Goal: Task Accomplishment & Management: Use online tool/utility

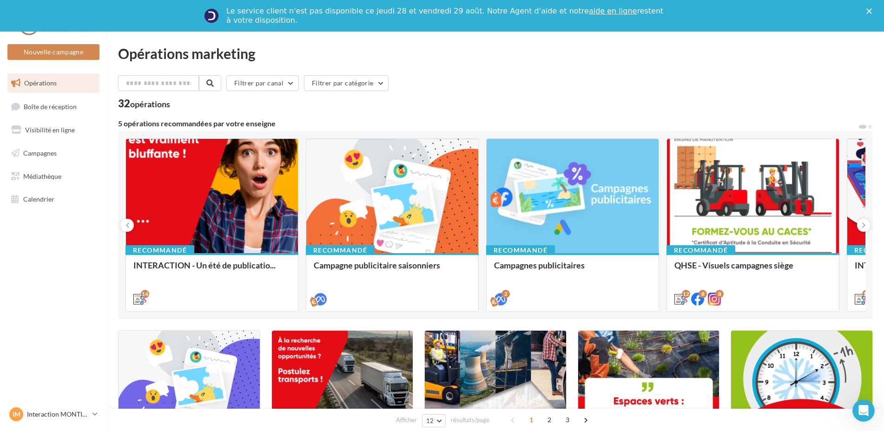
click at [863, 7] on div "Le service client n'est pas disponible ce jeudi 28 et vendredi 29 août. Notre A…" at bounding box center [442, 16] width 884 height 24
click at [872, 9] on icon "Fermer" at bounding box center [869, 11] width 6 height 6
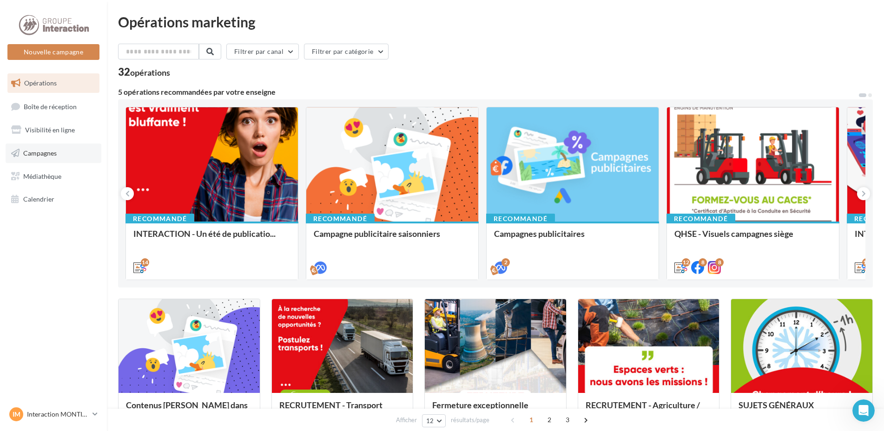
click at [52, 160] on link "Campagnes" at bounding box center [54, 154] width 96 height 20
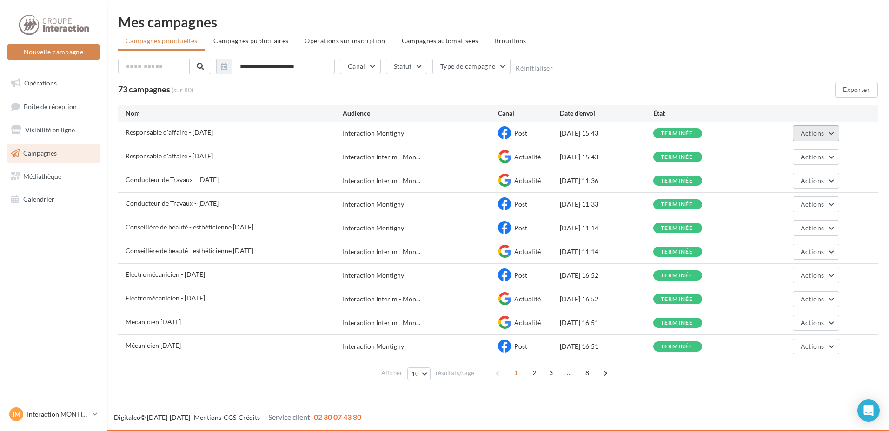
click at [829, 132] on button "Actions" at bounding box center [815, 133] width 46 height 16
click at [778, 200] on button "Dupliquer" at bounding box center [792, 203] width 93 height 24
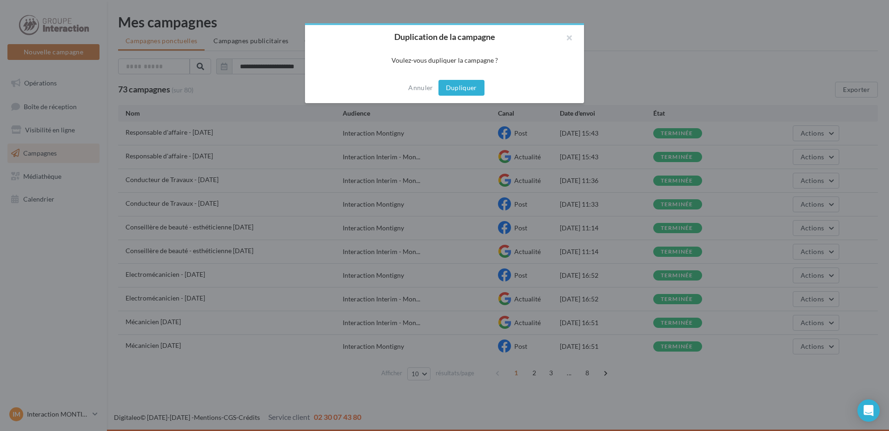
click at [468, 91] on button "Dupliquer" at bounding box center [461, 88] width 46 height 16
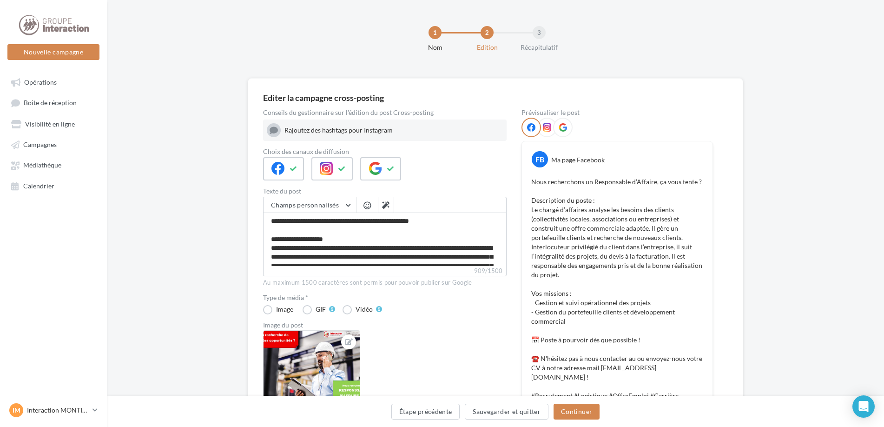
scroll to position [93, 0]
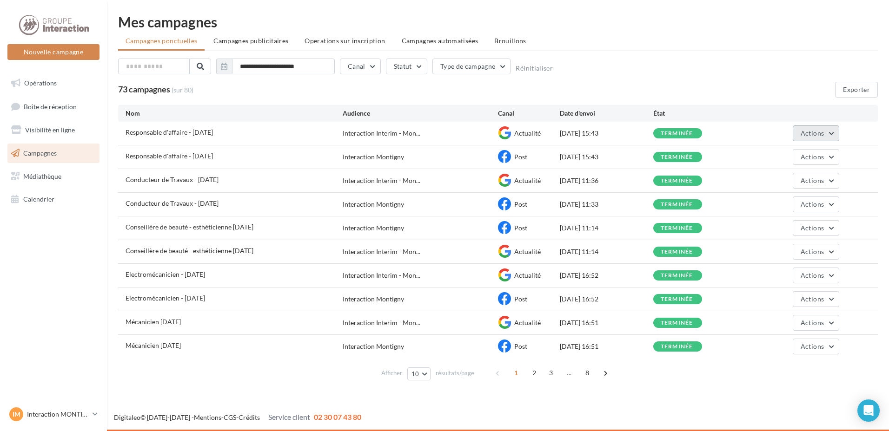
click at [830, 127] on button "Actions" at bounding box center [815, 133] width 46 height 16
click at [178, 139] on div "Responsable d'affaire - [DATE]" at bounding box center [233, 134] width 217 height 12
click at [828, 131] on button "Actions" at bounding box center [815, 133] width 46 height 16
click at [786, 200] on button "Dupliquer" at bounding box center [792, 203] width 93 height 24
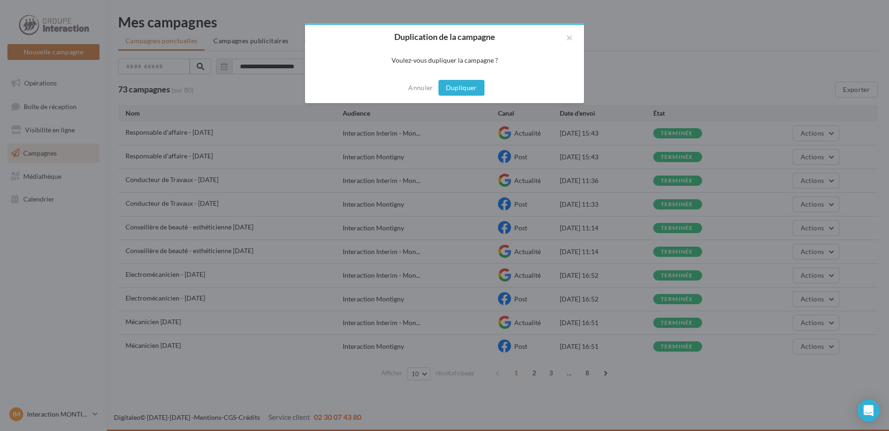
click at [448, 90] on button "Dupliquer" at bounding box center [461, 88] width 46 height 16
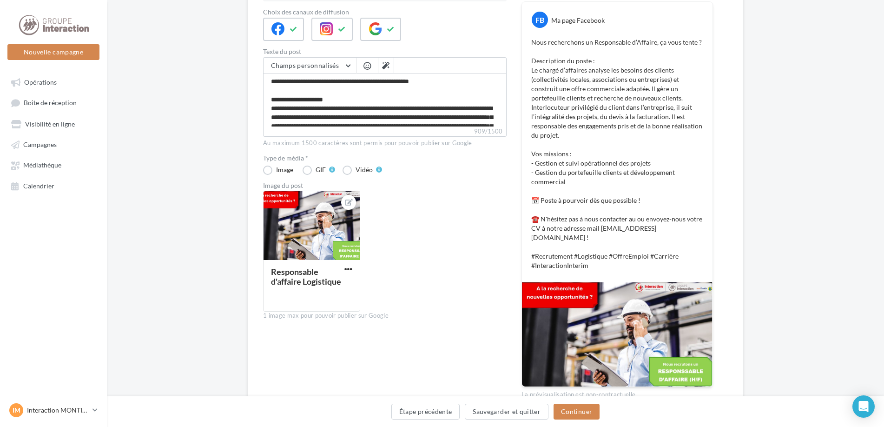
scroll to position [180, 0]
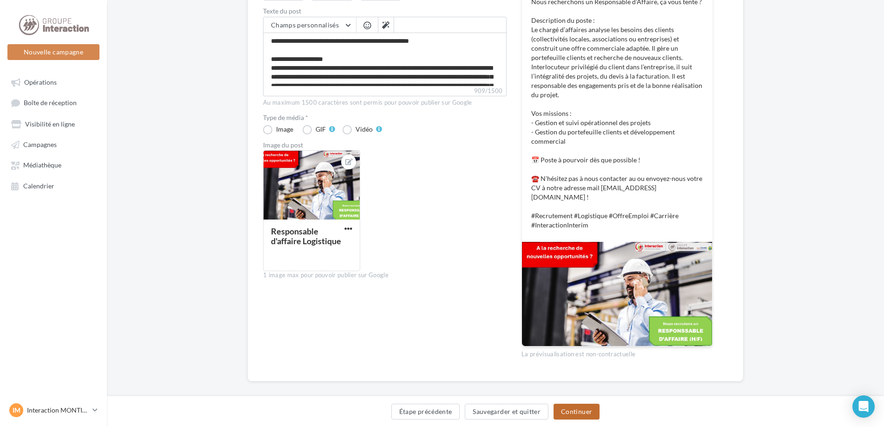
click at [587, 410] on button "Continuer" at bounding box center [576, 411] width 46 height 16
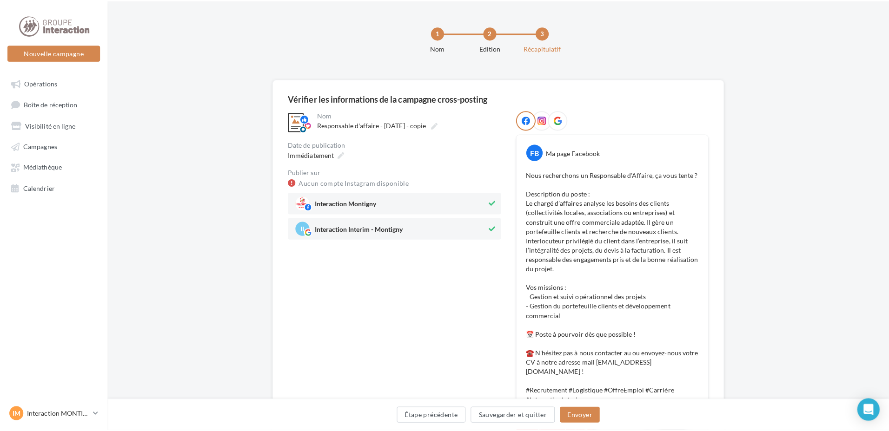
scroll to position [139, 0]
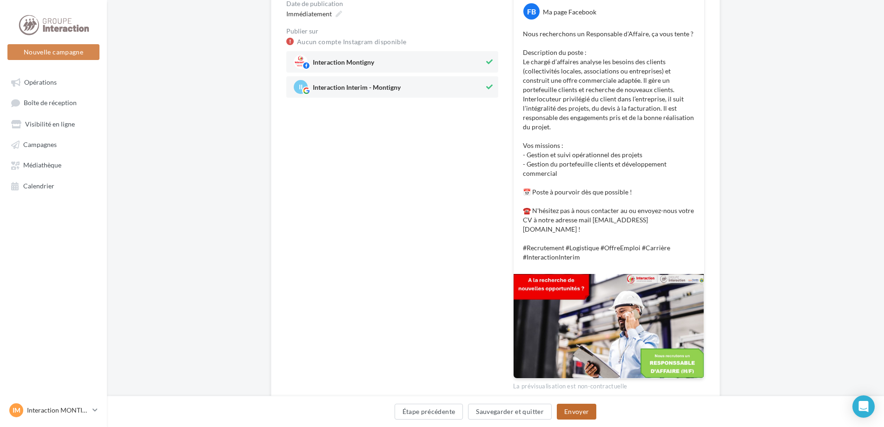
click at [565, 414] on button "Envoyer" at bounding box center [577, 411] width 40 height 16
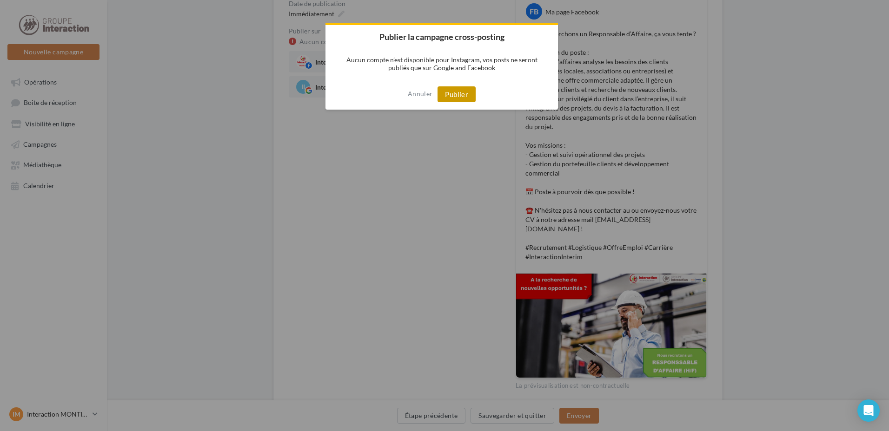
click at [453, 95] on button "Publier" at bounding box center [456, 94] width 38 height 16
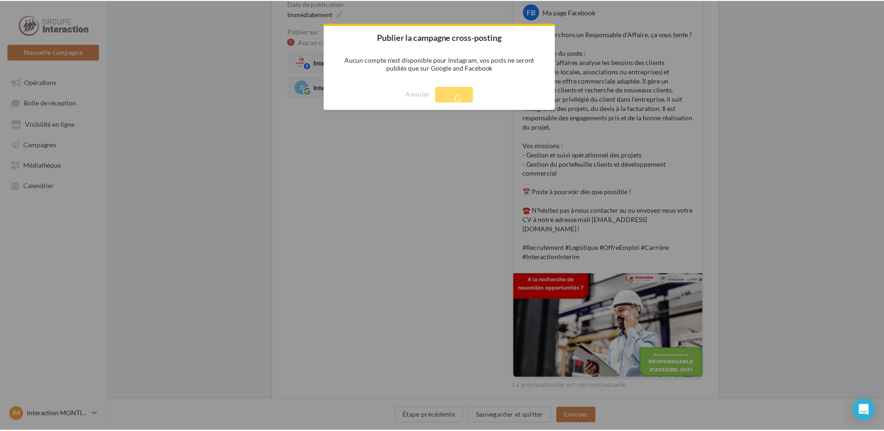
scroll to position [15, 0]
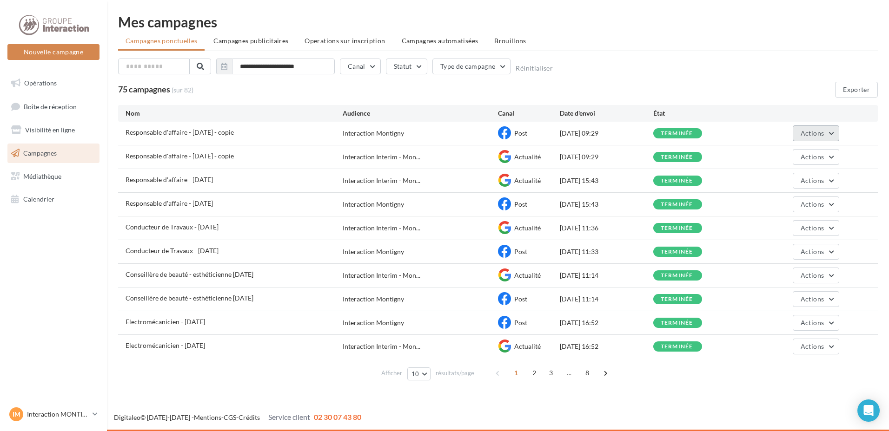
click at [804, 135] on span "Actions" at bounding box center [811, 133] width 23 height 8
click at [786, 181] on button "Renommer" at bounding box center [792, 179] width 93 height 24
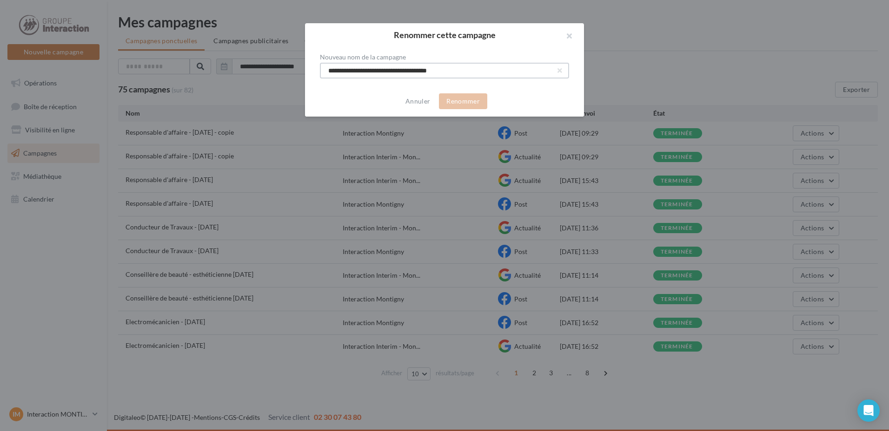
click at [397, 72] on input "**********" at bounding box center [444, 71] width 249 height 16
click at [401, 72] on input "**********" at bounding box center [444, 71] width 249 height 16
click at [514, 71] on input "**********" at bounding box center [444, 71] width 249 height 16
type input "**********"
click at [482, 103] on button "Renommer" at bounding box center [463, 101] width 48 height 16
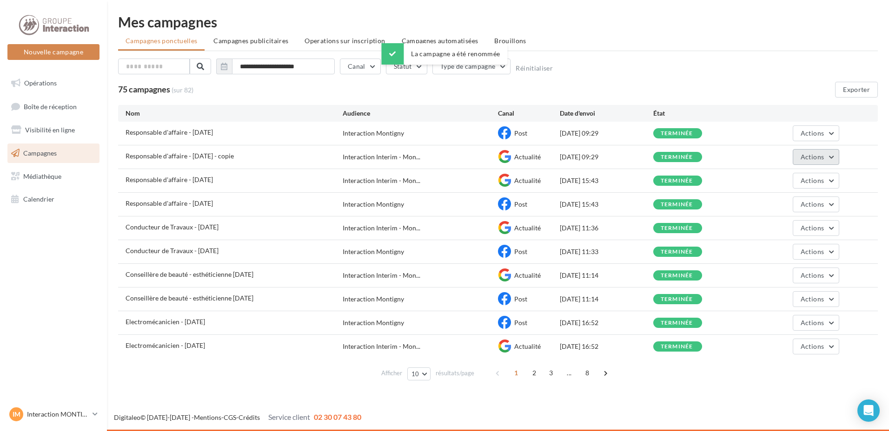
click at [816, 153] on span "Actions" at bounding box center [811, 157] width 23 height 8
click at [777, 204] on button "Renommer" at bounding box center [792, 203] width 93 height 24
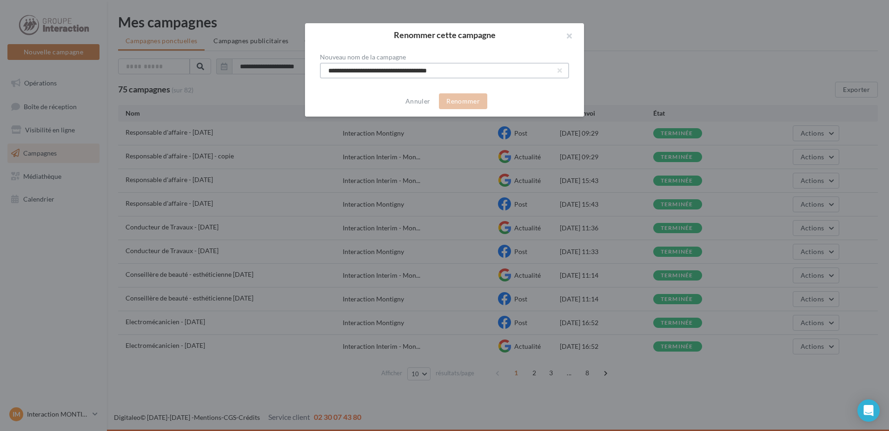
click at [412, 70] on input "**********" at bounding box center [444, 71] width 249 height 16
click at [450, 69] on input "**********" at bounding box center [444, 71] width 249 height 16
type input "**********"
click at [458, 98] on button "Renommer" at bounding box center [463, 101] width 48 height 16
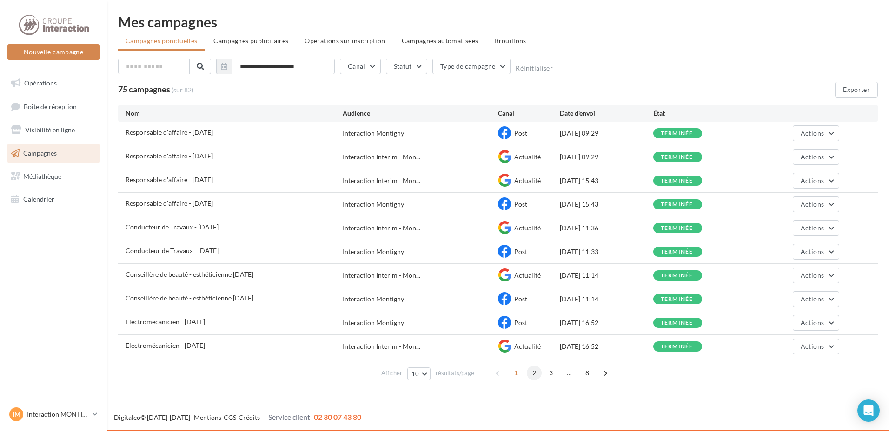
click at [535, 371] on span "2" at bounding box center [534, 373] width 15 height 15
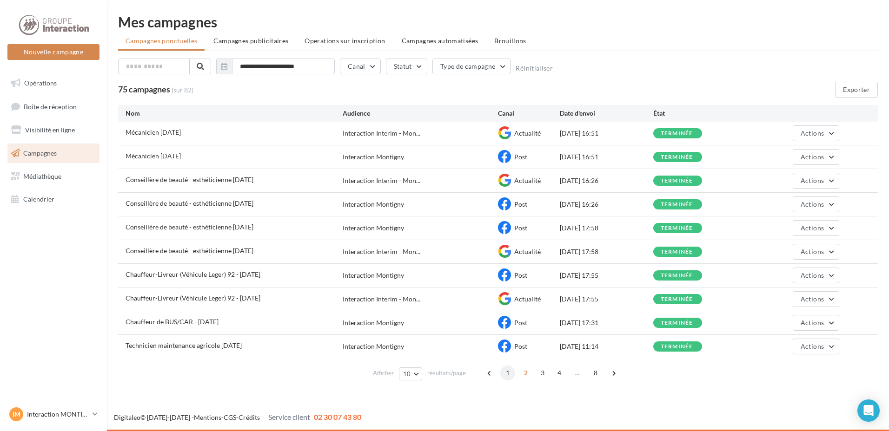
click at [503, 375] on span "1" at bounding box center [507, 373] width 15 height 15
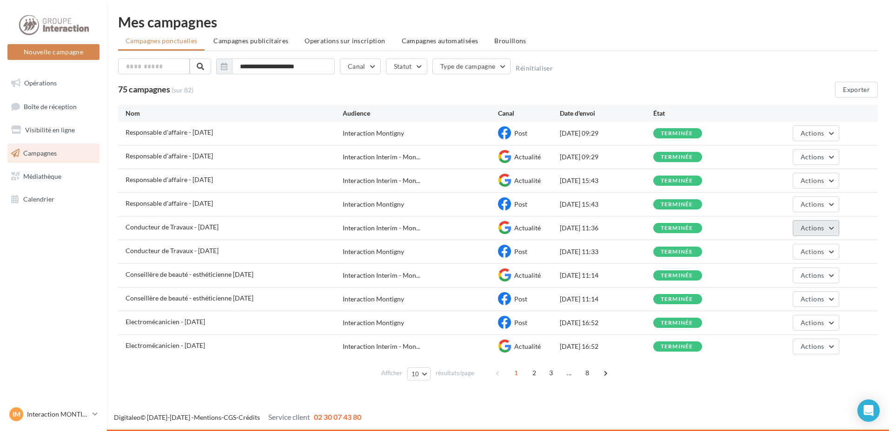
click at [804, 227] on span "Actions" at bounding box center [811, 228] width 23 height 8
click at [783, 270] on button "Renommer" at bounding box center [792, 274] width 93 height 24
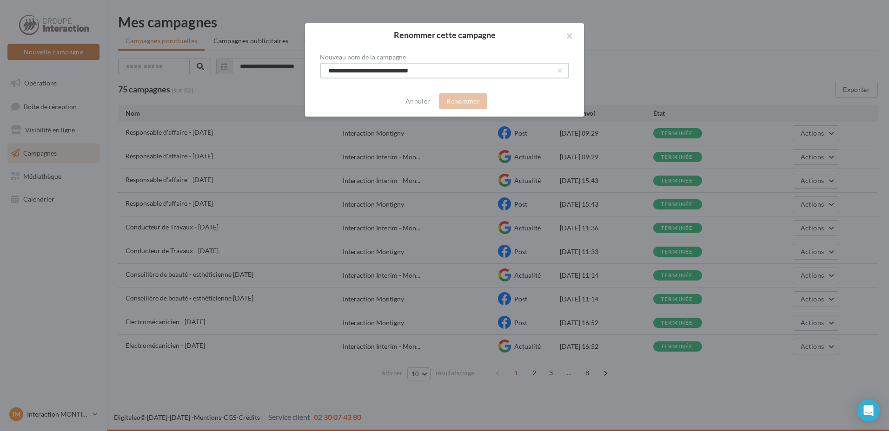
click at [437, 74] on input "**********" at bounding box center [444, 71] width 249 height 16
click at [404, 71] on input "**********" at bounding box center [444, 71] width 249 height 16
type input "**********"
click at [566, 35] on button "button" at bounding box center [565, 37] width 37 height 28
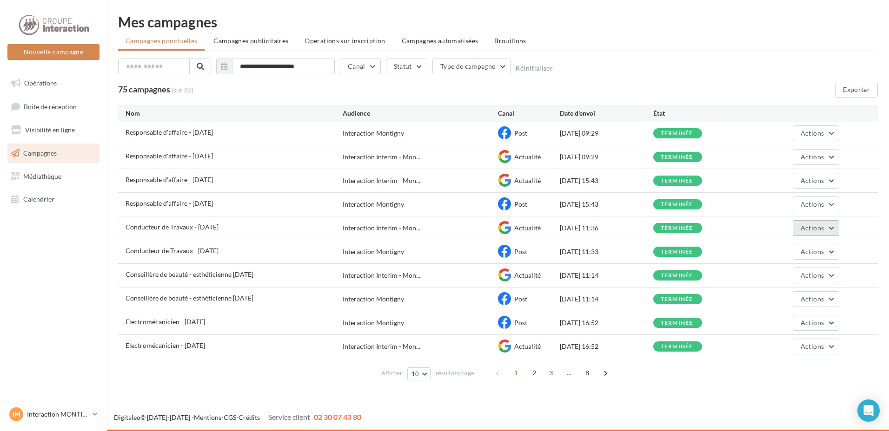
click at [825, 227] on button "Actions" at bounding box center [815, 228] width 46 height 16
click at [788, 276] on button "Renommer" at bounding box center [792, 274] width 93 height 24
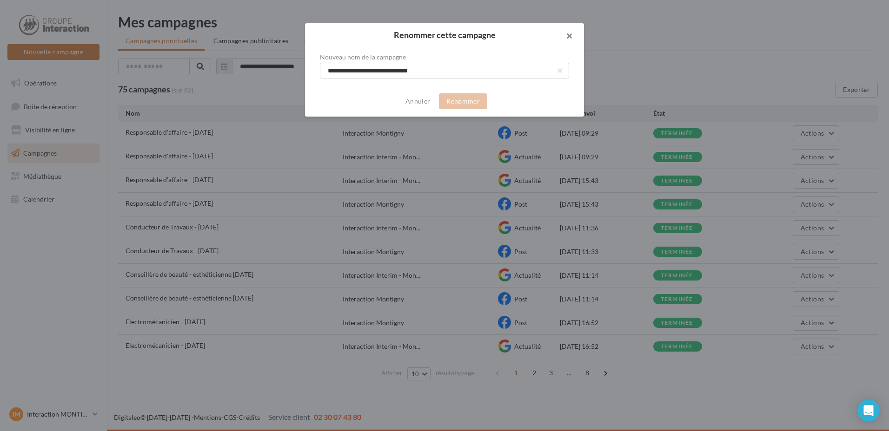
drag, startPoint x: 553, startPoint y: 21, endPoint x: 572, endPoint y: 33, distance: 22.2
click at [559, 22] on div at bounding box center [444, 215] width 889 height 431
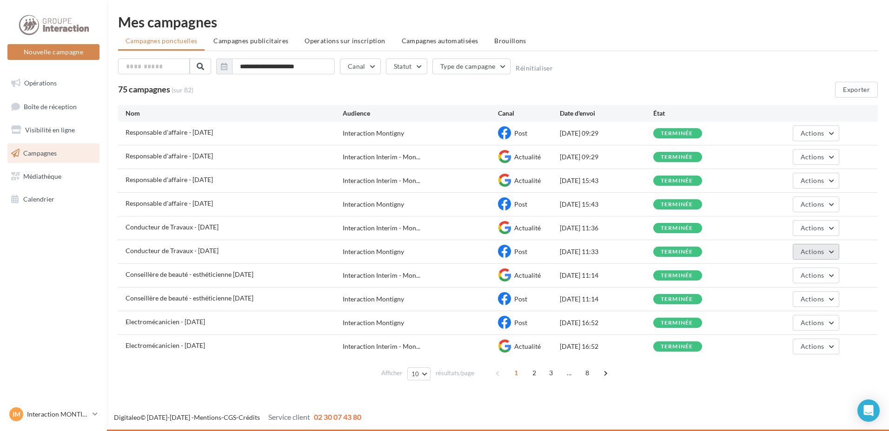
click at [812, 246] on button "Actions" at bounding box center [815, 252] width 46 height 16
click at [785, 329] on button "Dupliquer" at bounding box center [792, 322] width 93 height 24
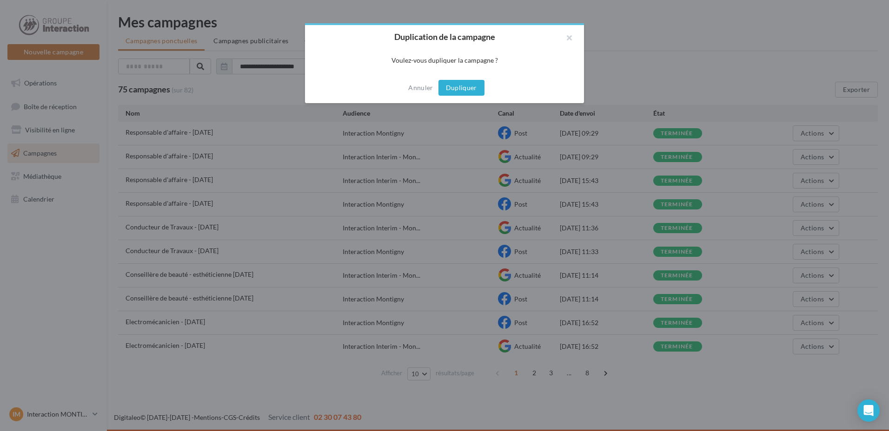
click at [464, 89] on button "Dupliquer" at bounding box center [461, 88] width 46 height 16
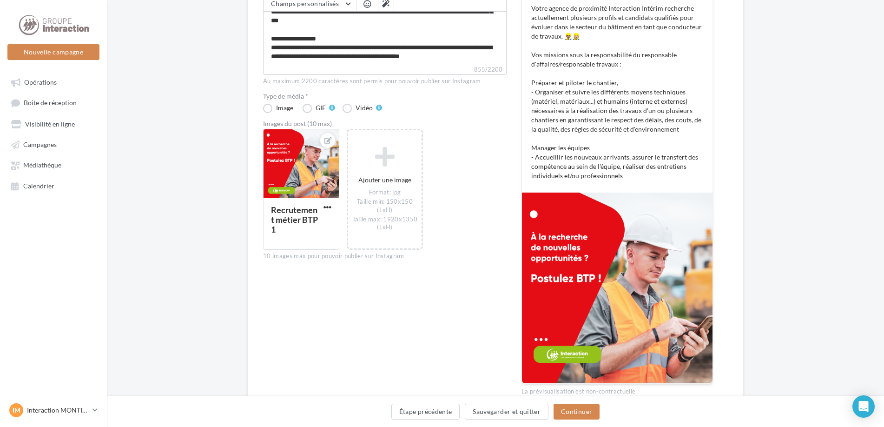
scroll to position [248, 0]
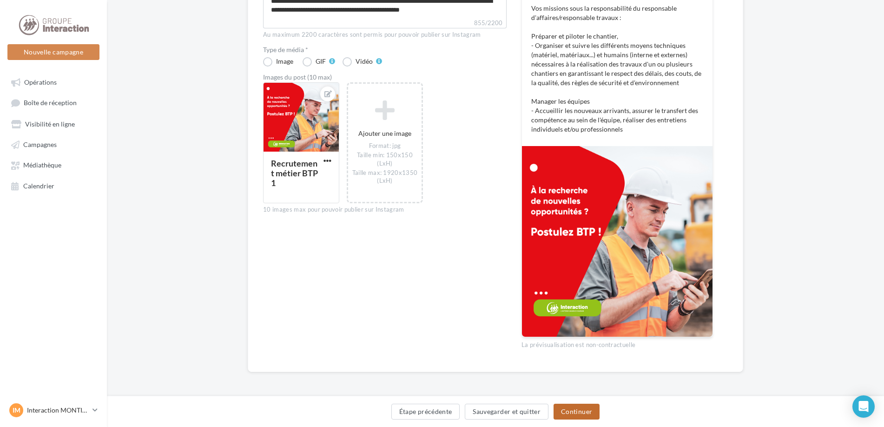
click at [586, 407] on button "Continuer" at bounding box center [576, 411] width 46 height 16
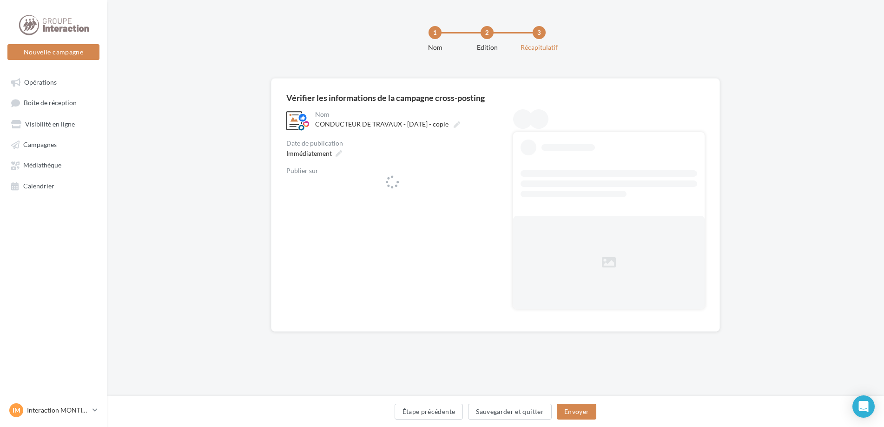
scroll to position [0, 0]
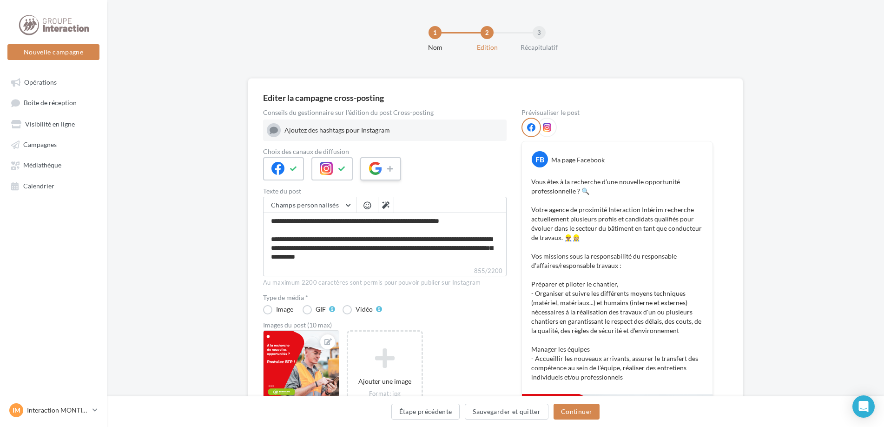
click at [373, 169] on icon at bounding box center [375, 168] width 13 height 13
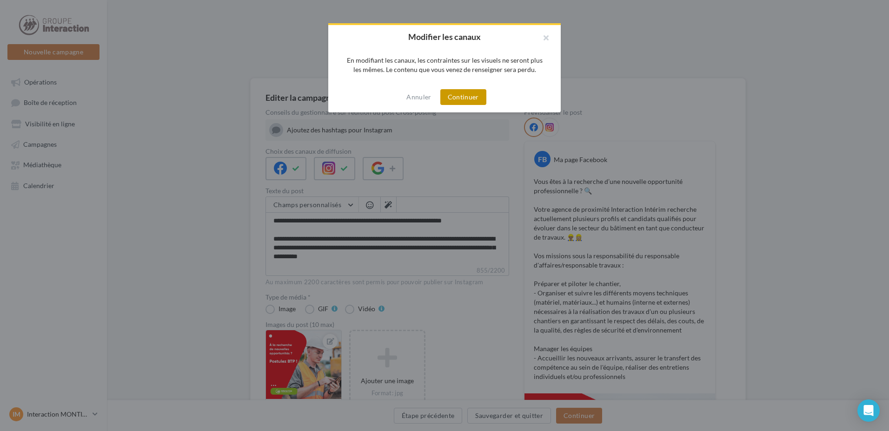
click at [469, 96] on button "Continuer" at bounding box center [463, 97] width 46 height 16
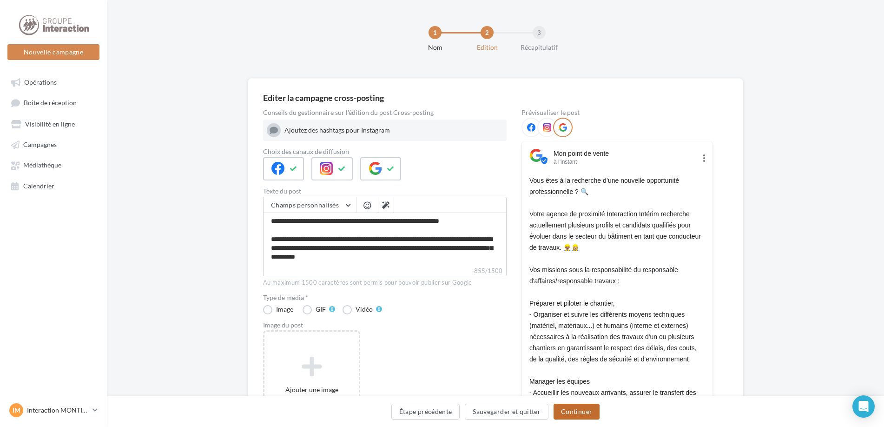
click at [573, 406] on button "Continuer" at bounding box center [576, 411] width 46 height 16
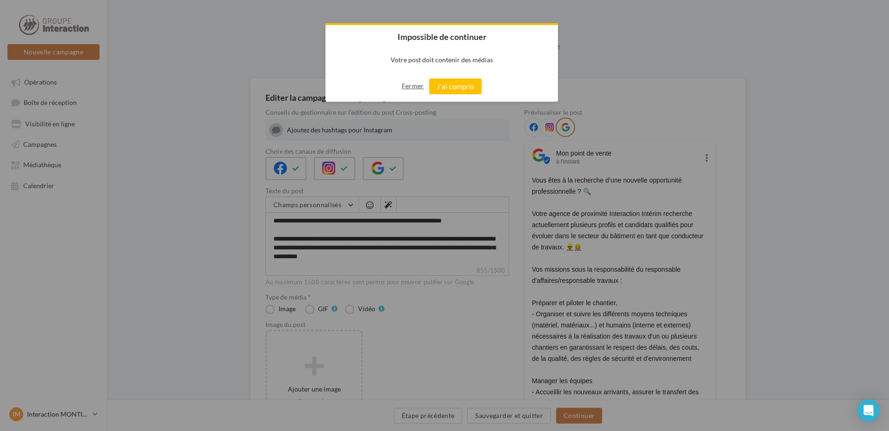
click at [406, 92] on button "Fermer" at bounding box center [413, 86] width 22 height 15
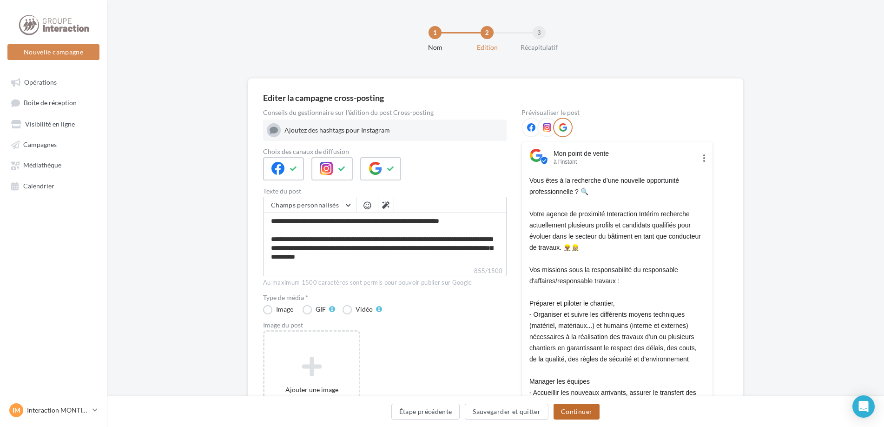
scroll to position [112, 0]
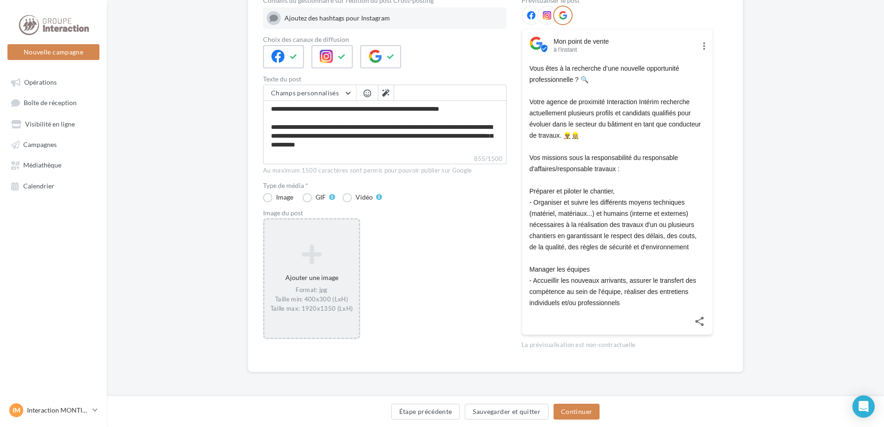
click at [306, 272] on div "Ajouter une image Format: jpg Taille min: 400x300 (LxH) Taille max: 1920x1350 (…" at bounding box center [311, 278] width 94 height 78
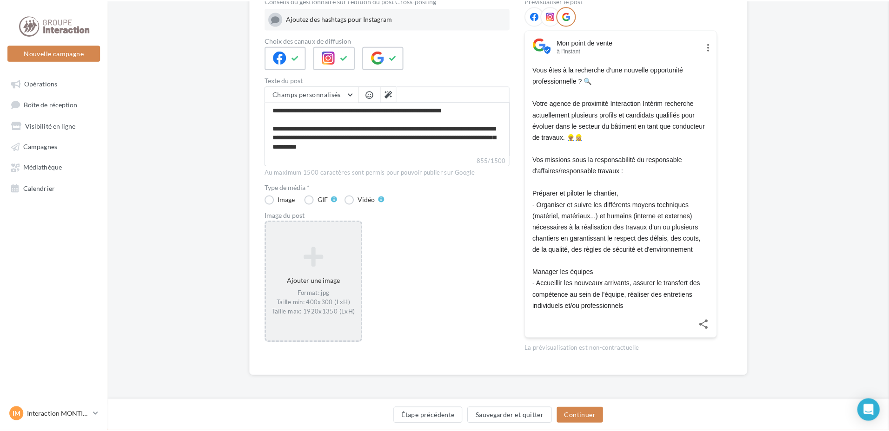
scroll to position [107, 0]
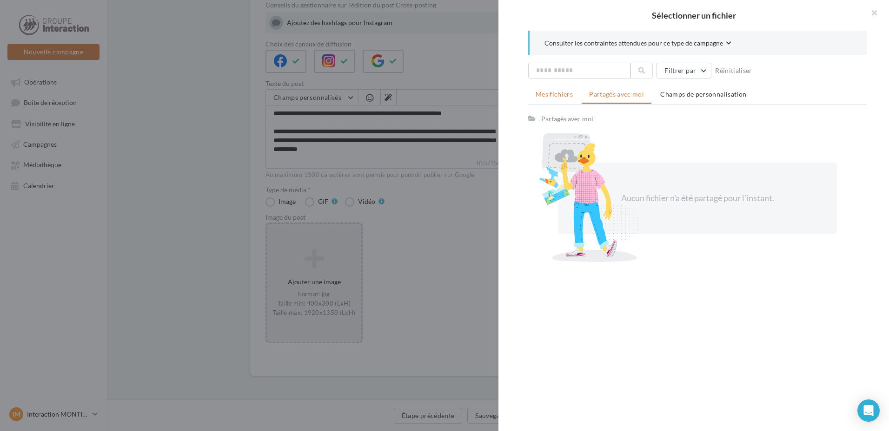
click at [551, 93] on span "Mes fichiers" at bounding box center [553, 94] width 37 height 8
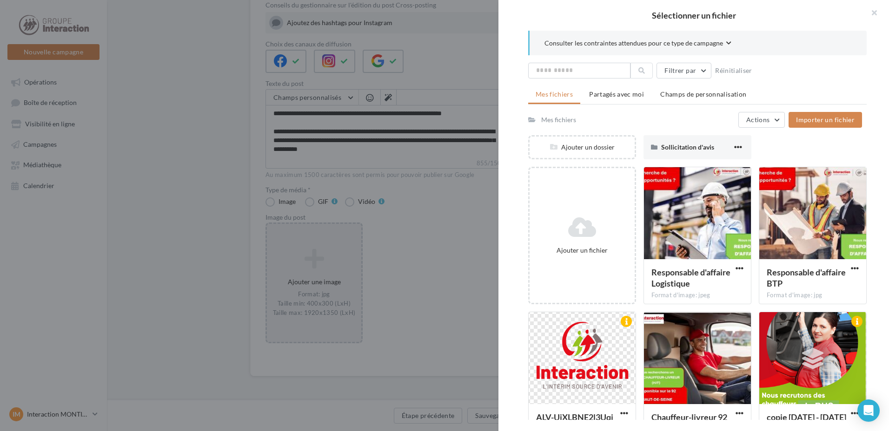
click at [433, 218] on div at bounding box center [444, 215] width 889 height 431
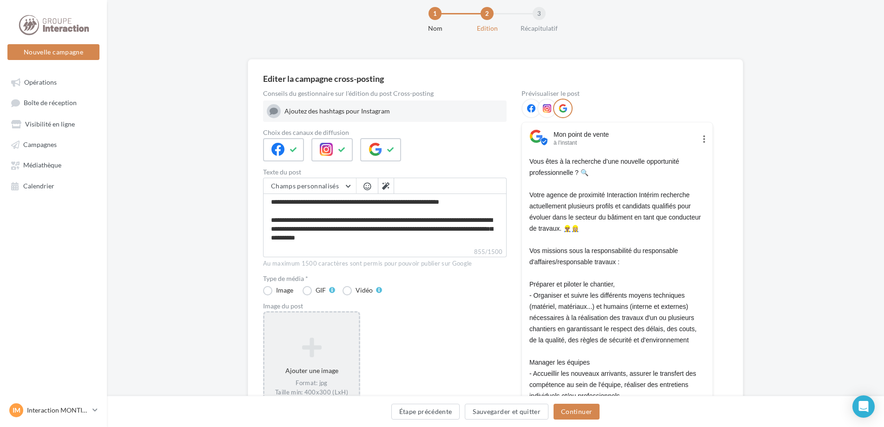
scroll to position [112, 0]
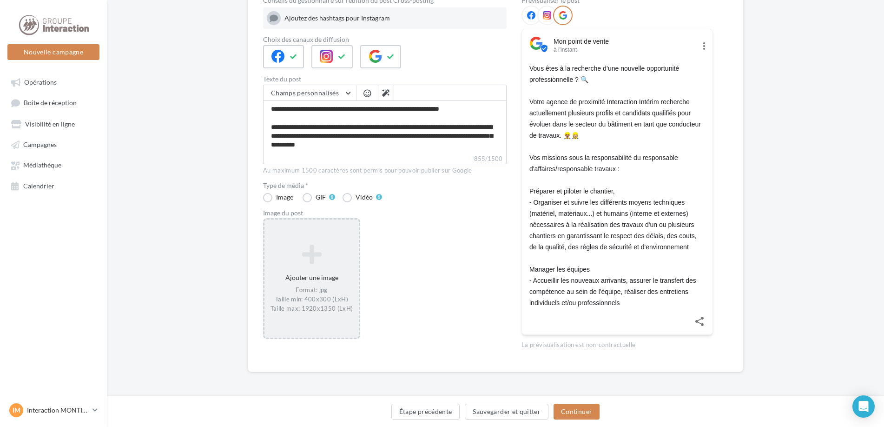
click at [325, 247] on icon at bounding box center [311, 254] width 87 height 22
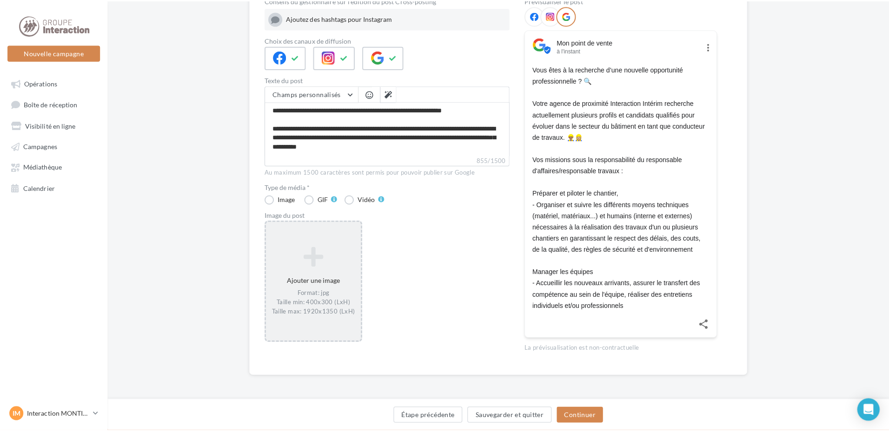
scroll to position [107, 0]
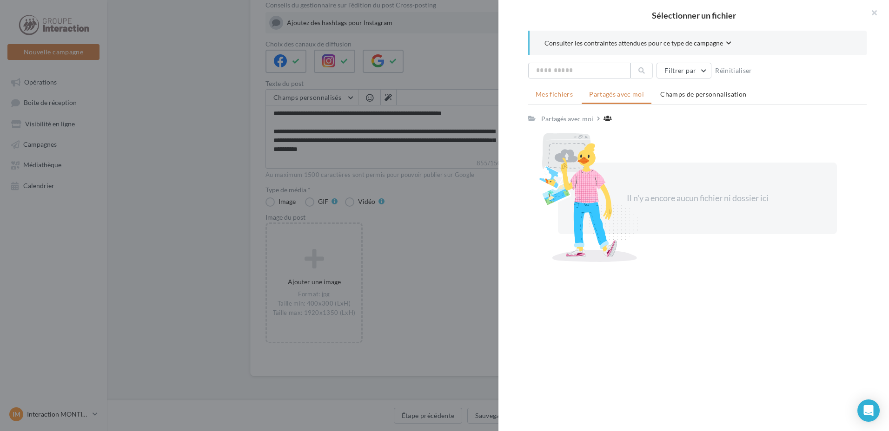
click at [556, 97] on span "Mes fichiers" at bounding box center [553, 94] width 37 height 8
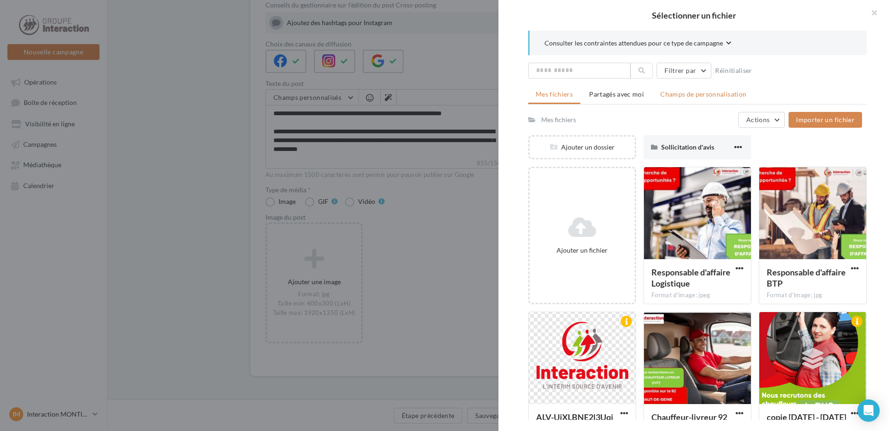
click at [670, 100] on li "Champs de personnalisation" at bounding box center [702, 94] width 101 height 17
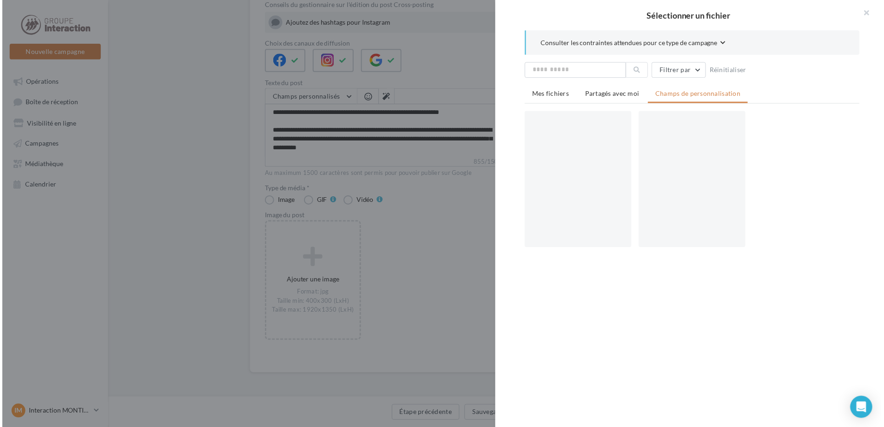
scroll to position [112, 0]
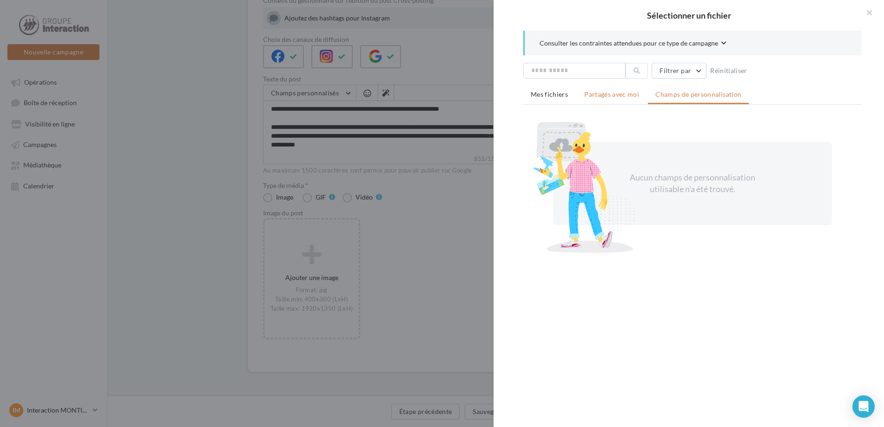
click at [620, 99] on li "Partagés avec moi" at bounding box center [612, 94] width 70 height 17
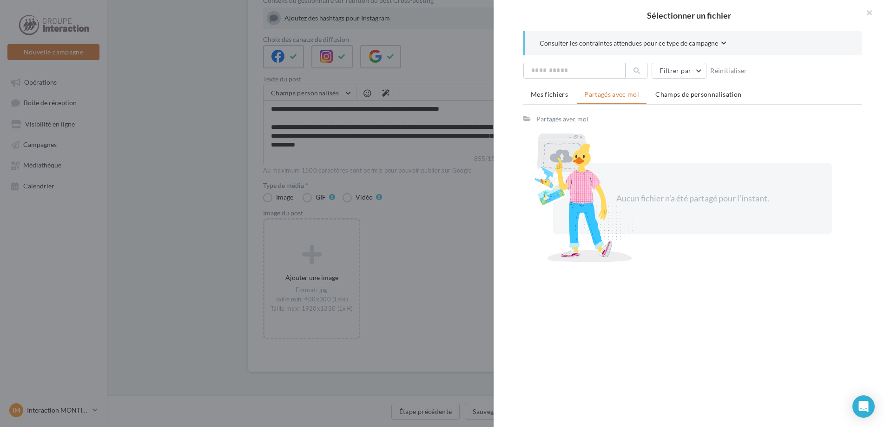
click at [546, 105] on div "Mes fichiers Partagés avec moi Champs de personnalisation Partagés avec moi Auc…" at bounding box center [692, 175] width 338 height 178
click at [547, 99] on li "Mes fichiers" at bounding box center [549, 94] width 52 height 17
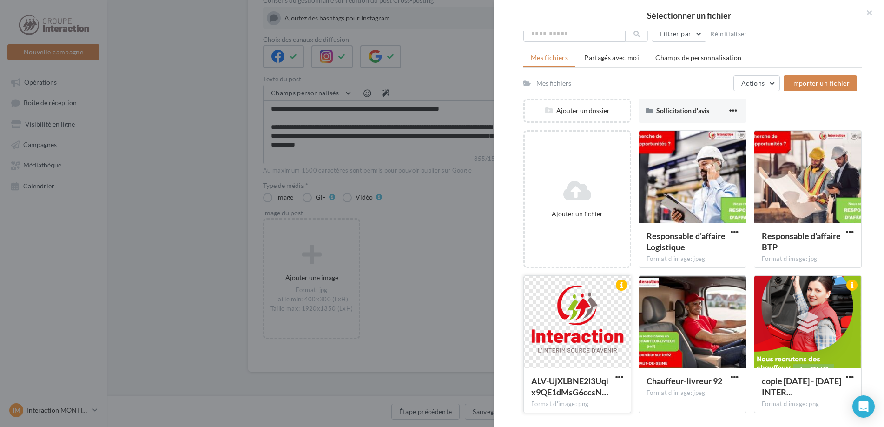
scroll to position [130, 0]
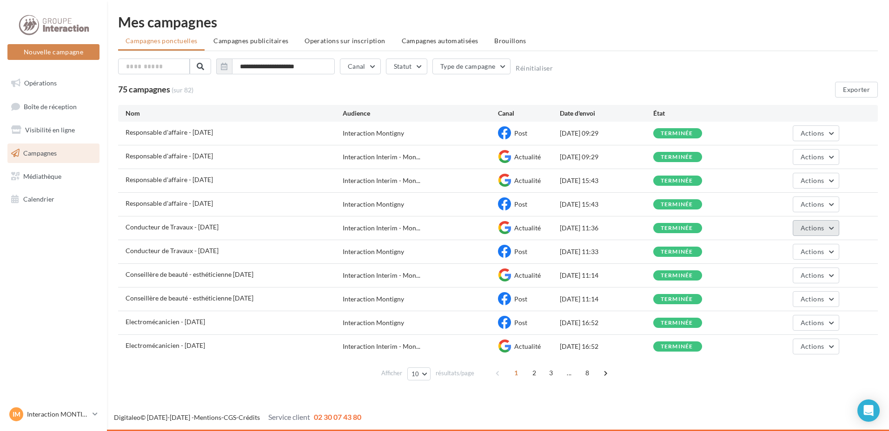
click at [822, 230] on span "Actions" at bounding box center [811, 228] width 23 height 8
click at [776, 297] on button "Dupliquer" at bounding box center [792, 298] width 93 height 24
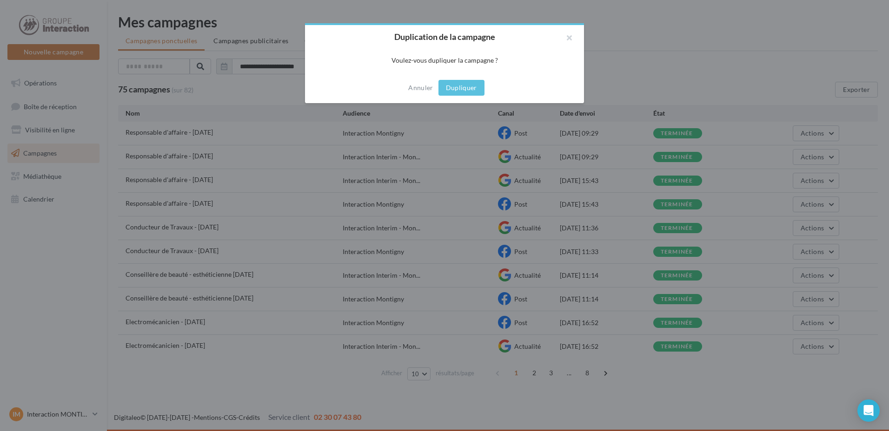
click at [459, 99] on div "Annuler Dupliquer" at bounding box center [444, 87] width 279 height 31
click at [459, 90] on button "Dupliquer" at bounding box center [461, 88] width 46 height 16
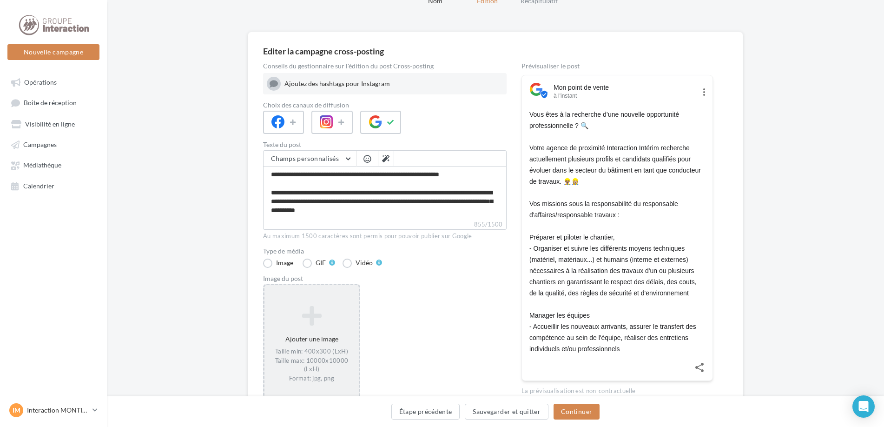
scroll to position [112, 0]
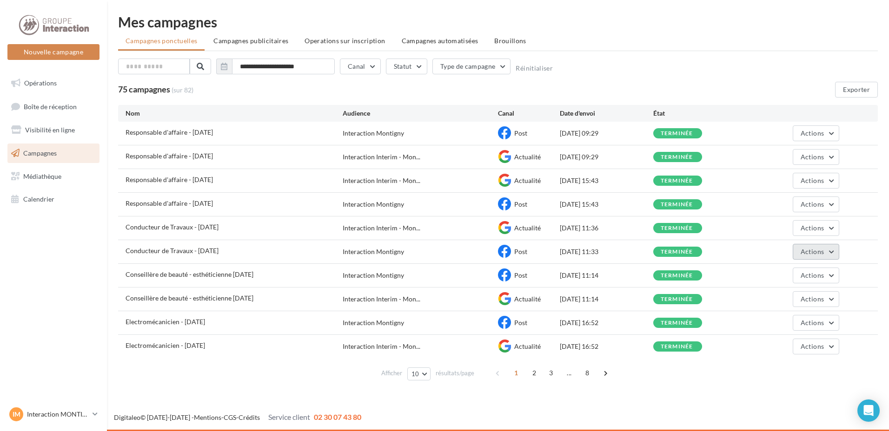
click at [816, 251] on span "Actions" at bounding box center [811, 252] width 23 height 8
click at [785, 319] on button "Dupliquer" at bounding box center [792, 322] width 93 height 24
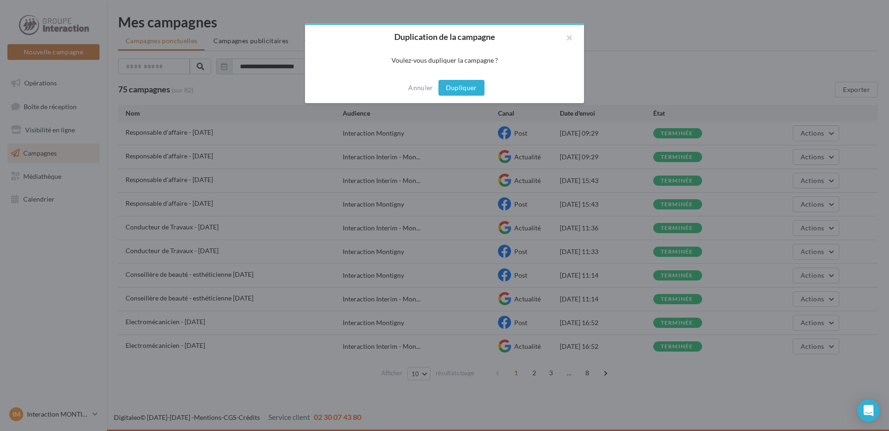
click at [450, 85] on button "Dupliquer" at bounding box center [461, 88] width 46 height 16
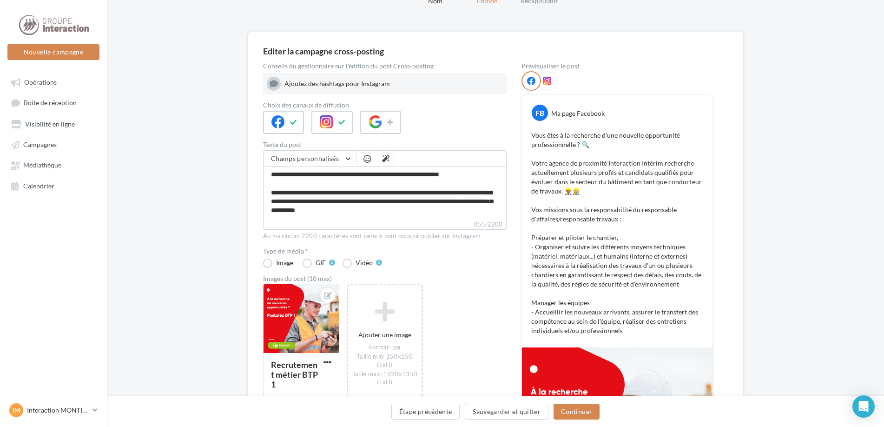
scroll to position [93, 0]
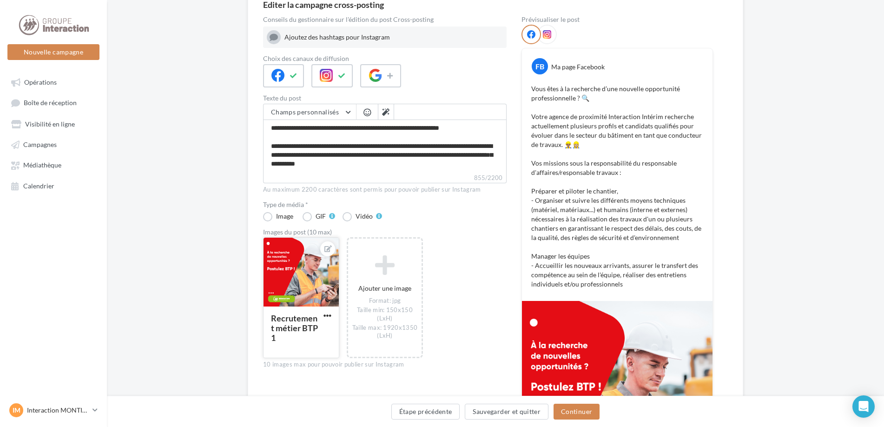
click at [309, 258] on div at bounding box center [300, 272] width 75 height 70
click at [329, 247] on icon at bounding box center [327, 248] width 7 height 7
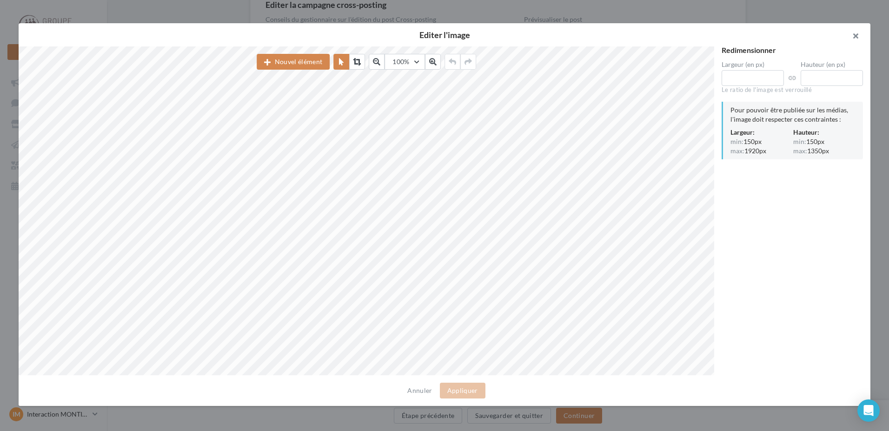
click at [853, 35] on button "button" at bounding box center [851, 37] width 37 height 28
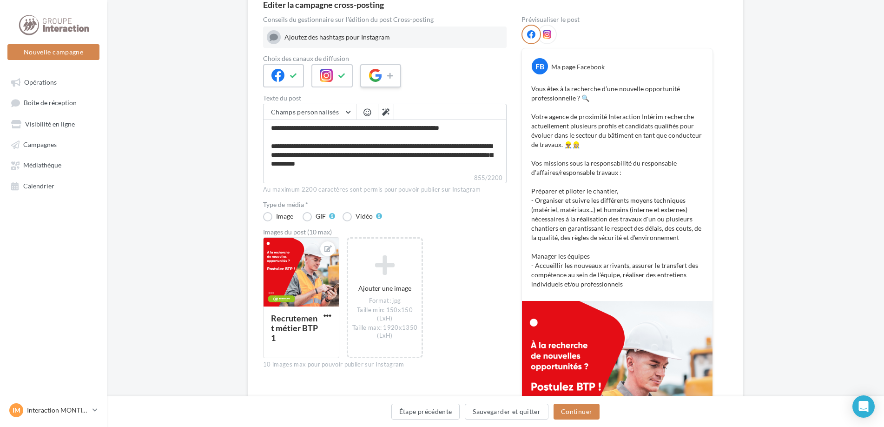
click at [375, 81] on icon at bounding box center [375, 75] width 13 height 13
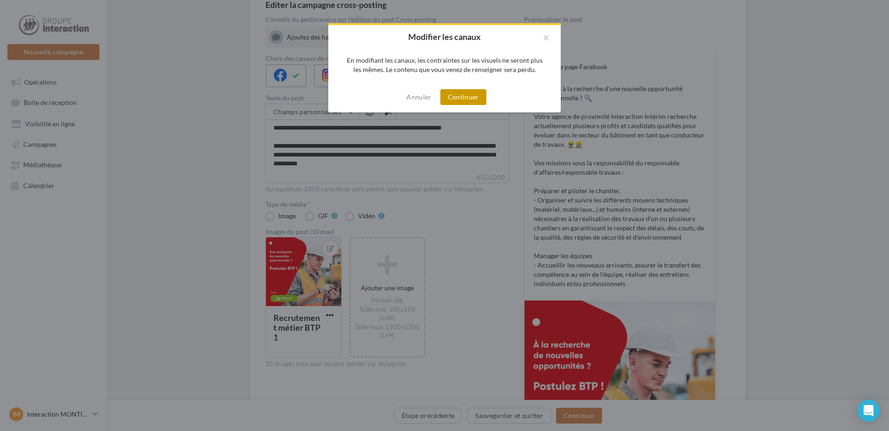
click at [462, 100] on button "Continuer" at bounding box center [463, 97] width 46 height 16
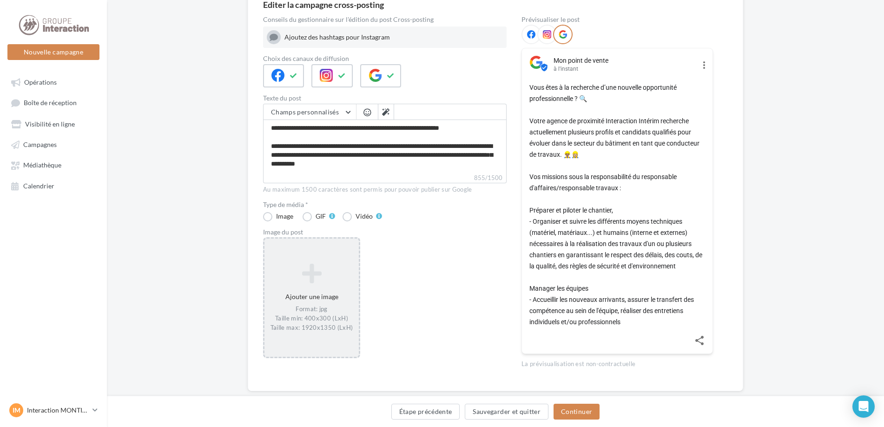
click at [319, 280] on icon at bounding box center [311, 273] width 87 height 22
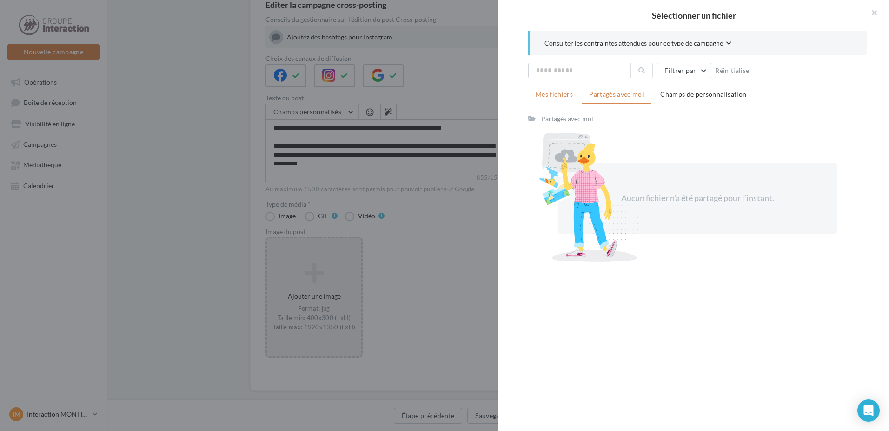
click at [546, 97] on span "Mes fichiers" at bounding box center [553, 94] width 37 height 8
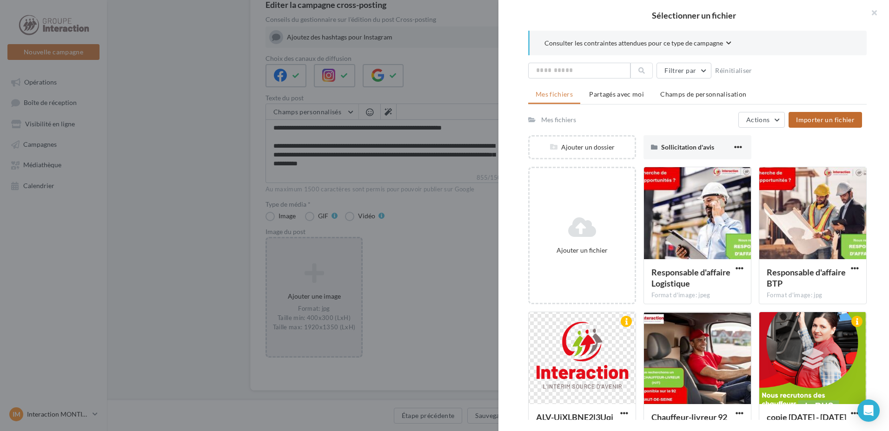
click at [813, 120] on span "Importer un fichier" at bounding box center [825, 120] width 59 height 8
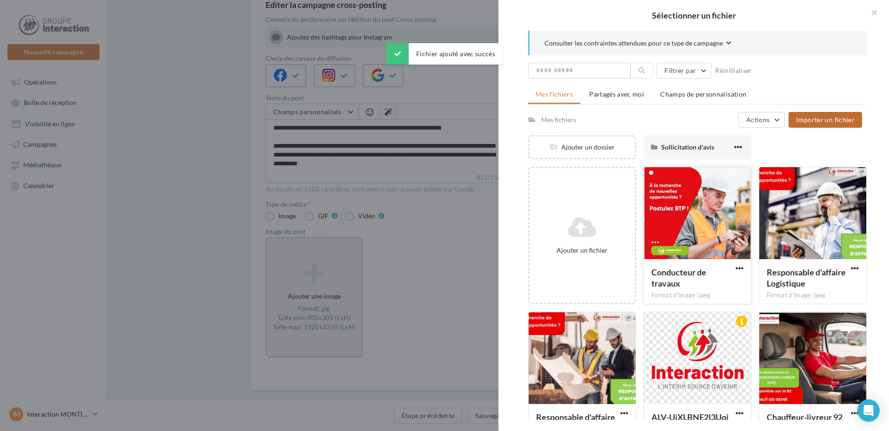
click at [698, 206] on div at bounding box center [697, 213] width 107 height 93
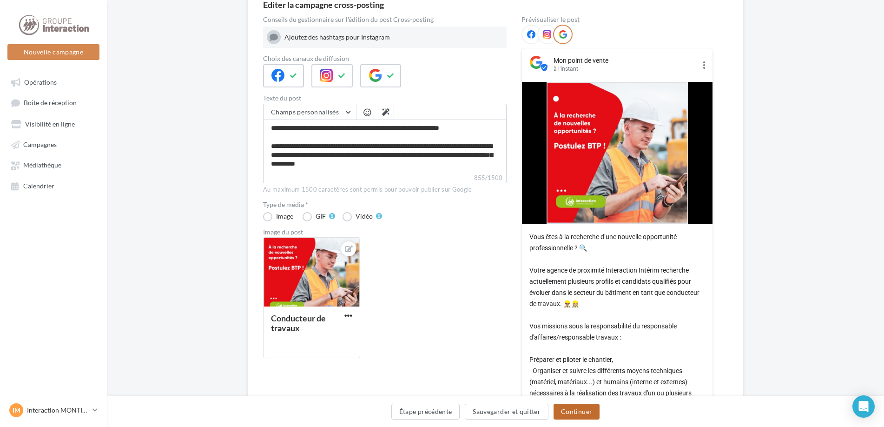
click at [574, 415] on button "Continuer" at bounding box center [576, 411] width 46 height 16
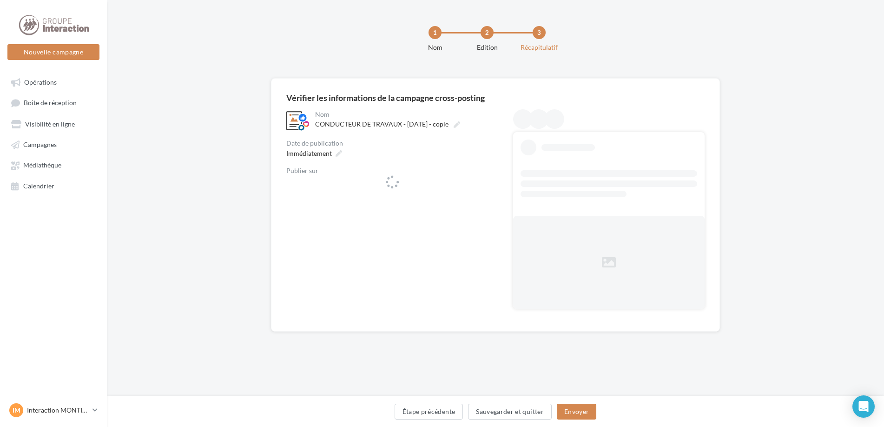
scroll to position [0, 0]
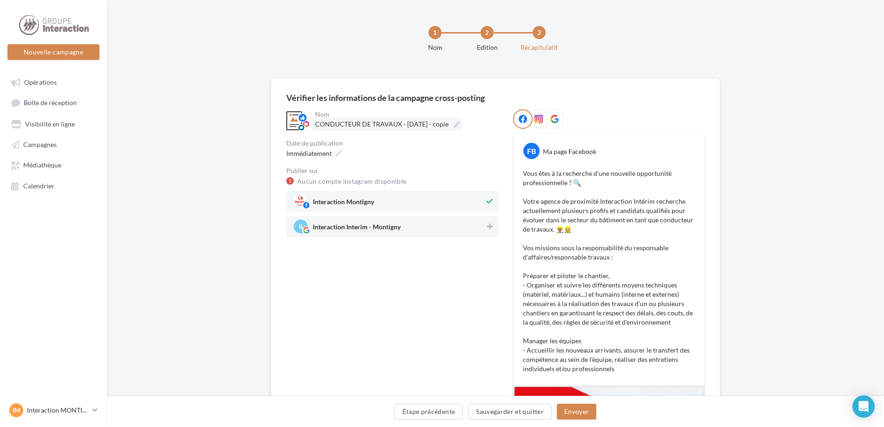
click at [411, 122] on span "CONDUCTEUR DE TRAVAUX - 20/08/2025 - copie" at bounding box center [381, 124] width 133 height 8
click at [397, 122] on input "**********" at bounding box center [356, 126] width 82 height 16
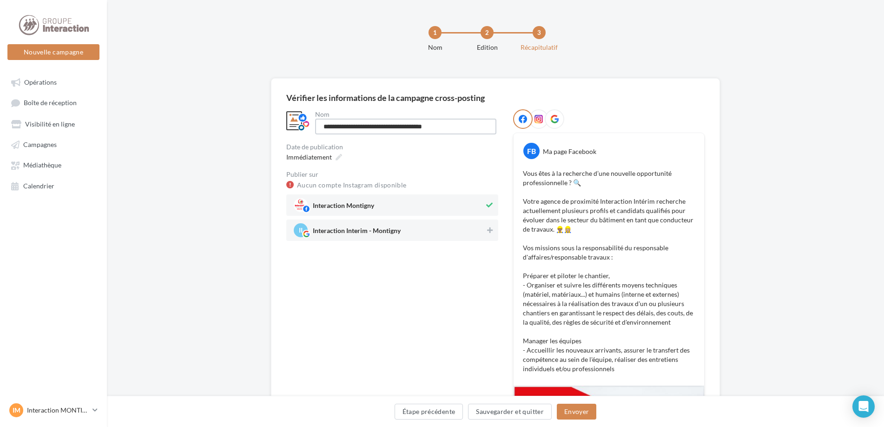
click at [420, 125] on input "**********" at bounding box center [405, 127] width 181 height 16
click at [475, 128] on input "**********" at bounding box center [405, 127] width 181 height 16
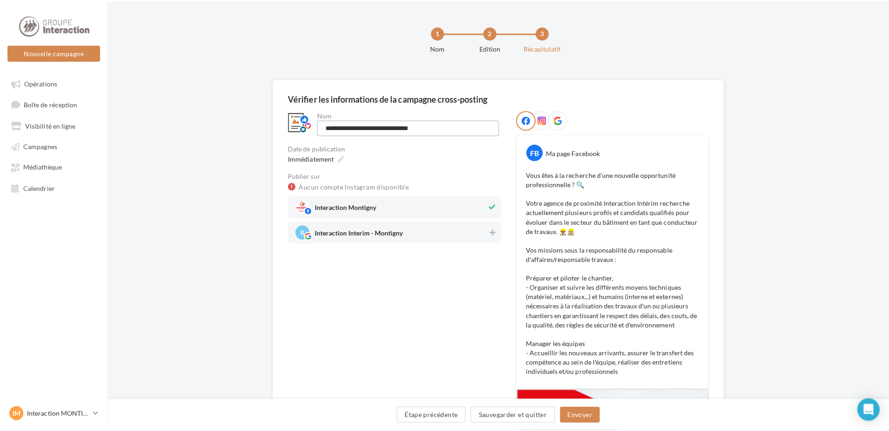
scroll to position [46, 0]
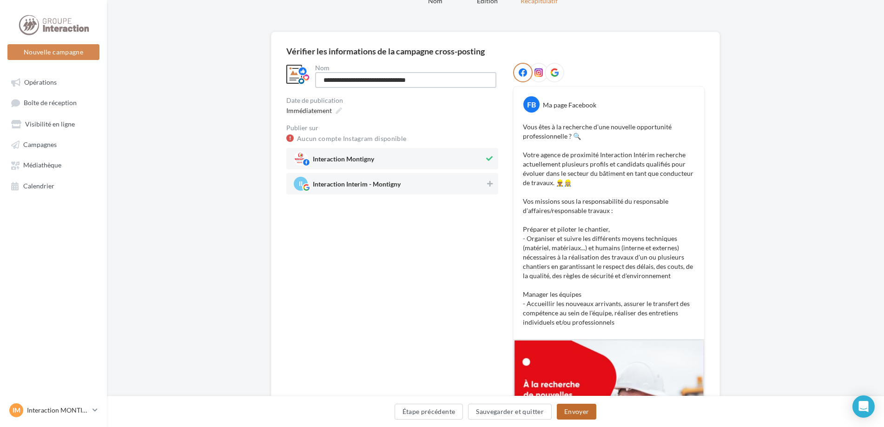
type input "**********"
click at [574, 412] on button "Envoyer" at bounding box center [577, 411] width 40 height 16
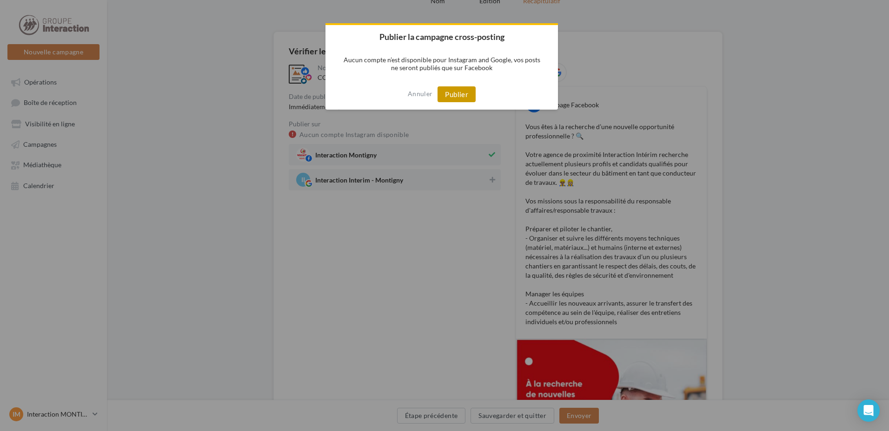
click at [446, 94] on button "Publier" at bounding box center [456, 94] width 38 height 16
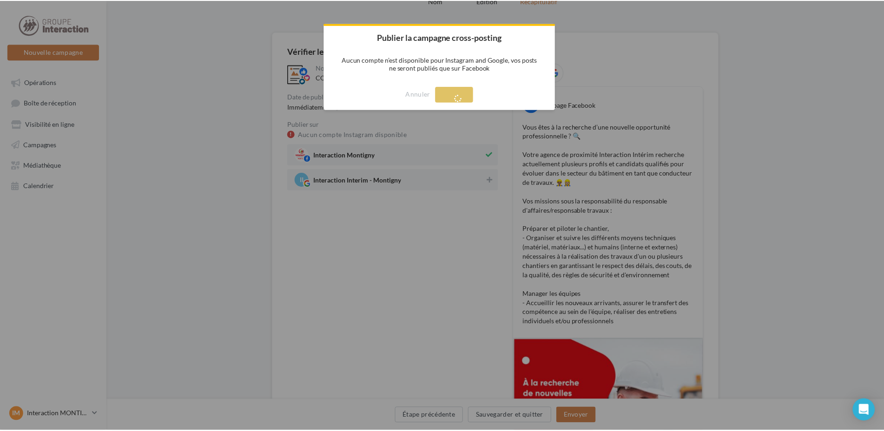
scroll to position [15, 0]
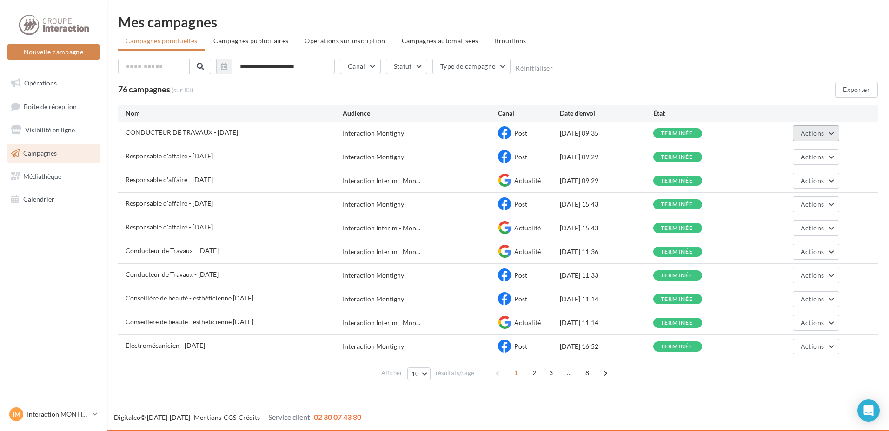
click at [807, 139] on button "Actions" at bounding box center [815, 133] width 46 height 16
click at [774, 184] on button "Renommer" at bounding box center [792, 179] width 93 height 24
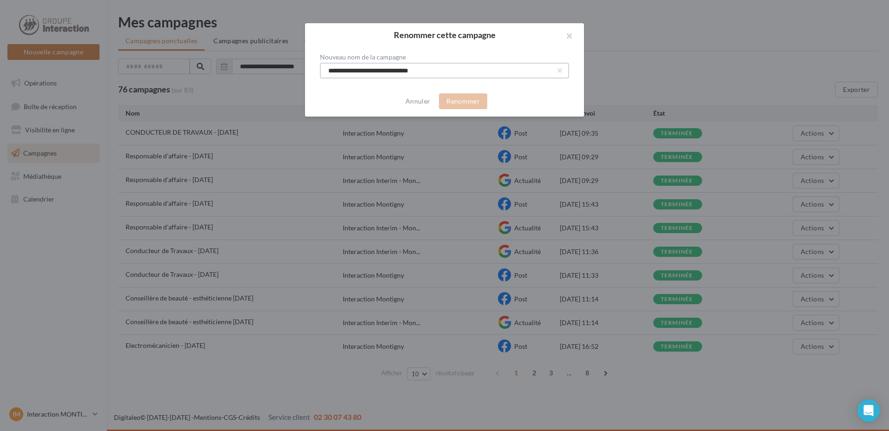
drag, startPoint x: 410, startPoint y: 75, endPoint x: 337, endPoint y: 72, distance: 73.5
click at [337, 72] on input "**********" at bounding box center [444, 71] width 249 height 16
type input "**********"
click at [443, 101] on button "Renommer" at bounding box center [463, 101] width 48 height 16
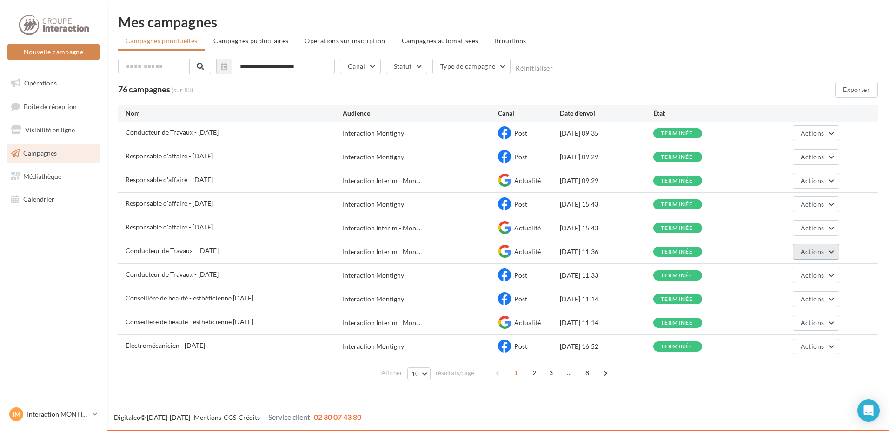
click at [809, 251] on span "Actions" at bounding box center [811, 252] width 23 height 8
click at [774, 313] on button "Dupliquer" at bounding box center [792, 322] width 93 height 24
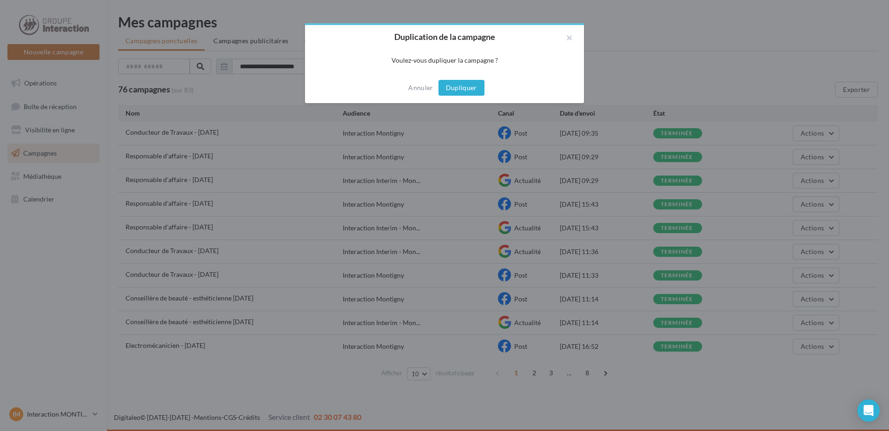
click at [468, 84] on button "Dupliquer" at bounding box center [461, 88] width 46 height 16
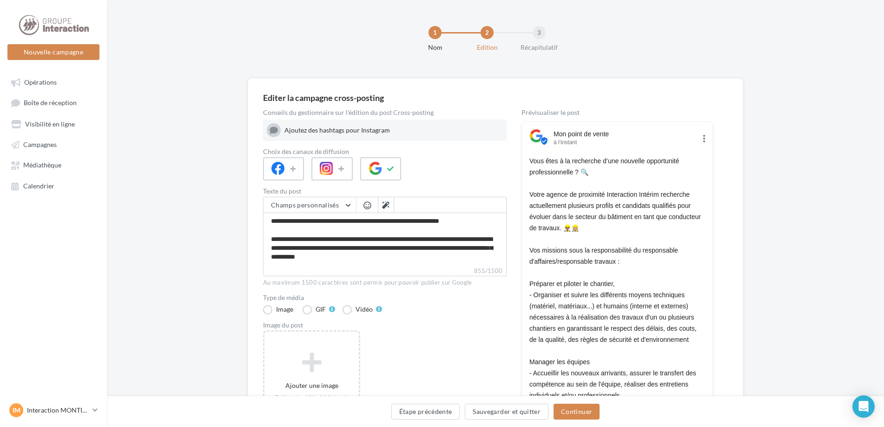
scroll to position [93, 0]
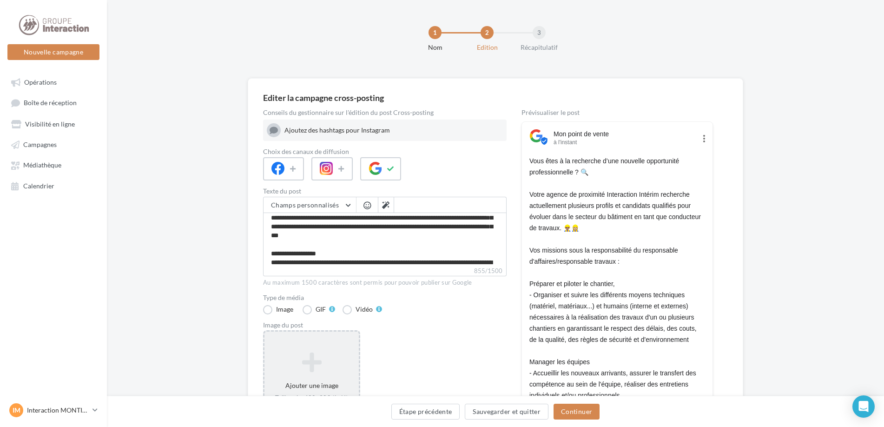
click at [308, 373] on icon at bounding box center [311, 362] width 87 height 22
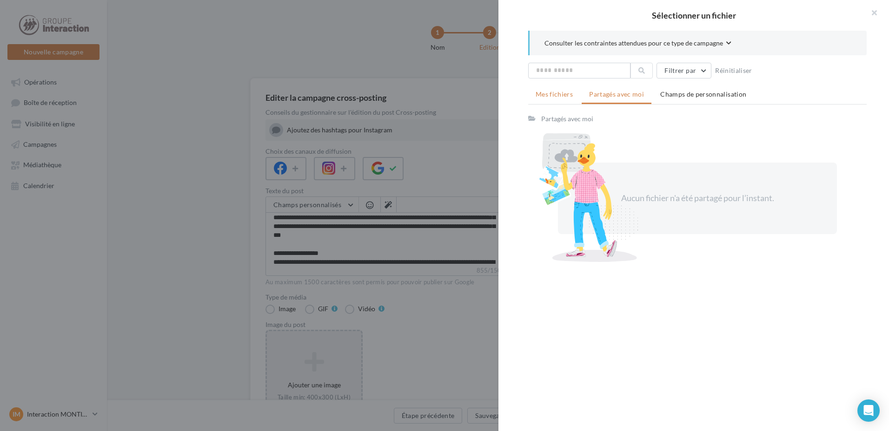
click at [554, 97] on span "Mes fichiers" at bounding box center [553, 94] width 37 height 8
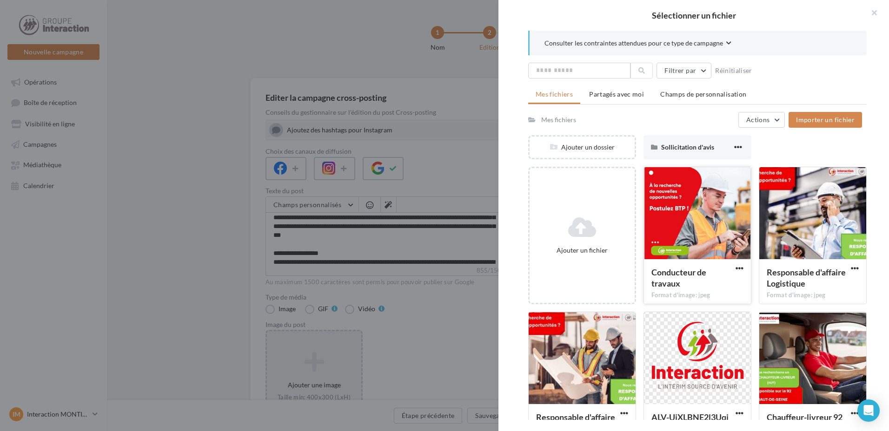
click at [694, 213] on div at bounding box center [697, 213] width 107 height 93
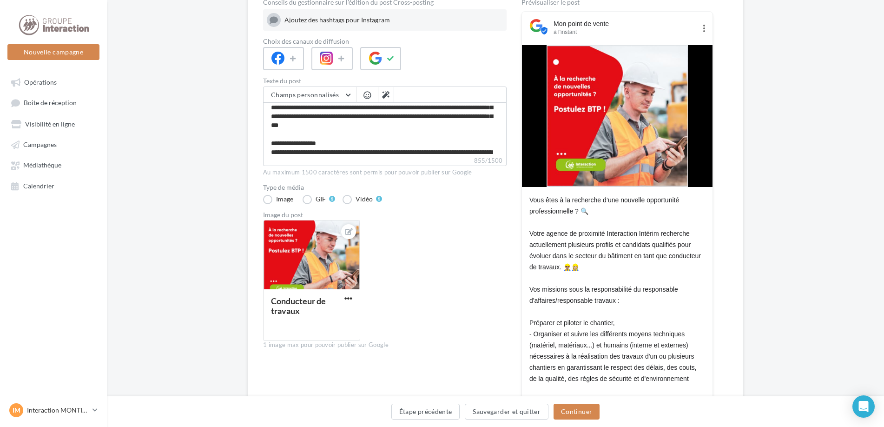
scroll to position [203, 0]
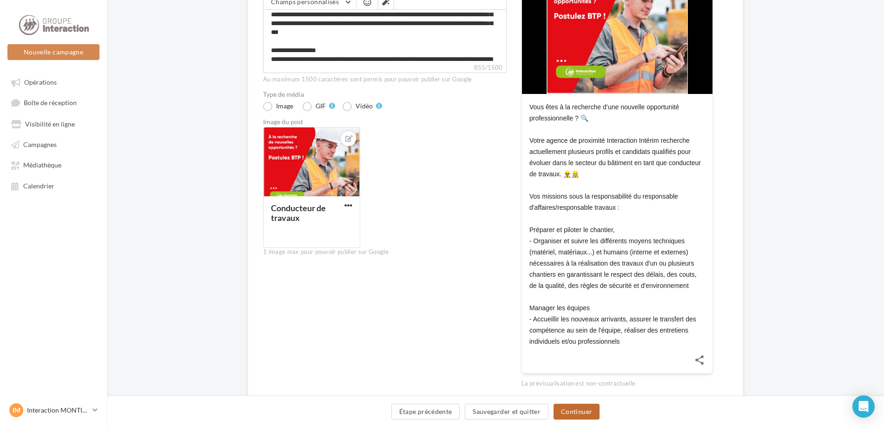
drag, startPoint x: 578, startPoint y: 404, endPoint x: 426, endPoint y: 234, distance: 227.8
click at [426, 234] on div "Editer la campagne cross-posting Conseils du gestionnaire sur l'édition du post…" at bounding box center [495, 157] width 777 height 565
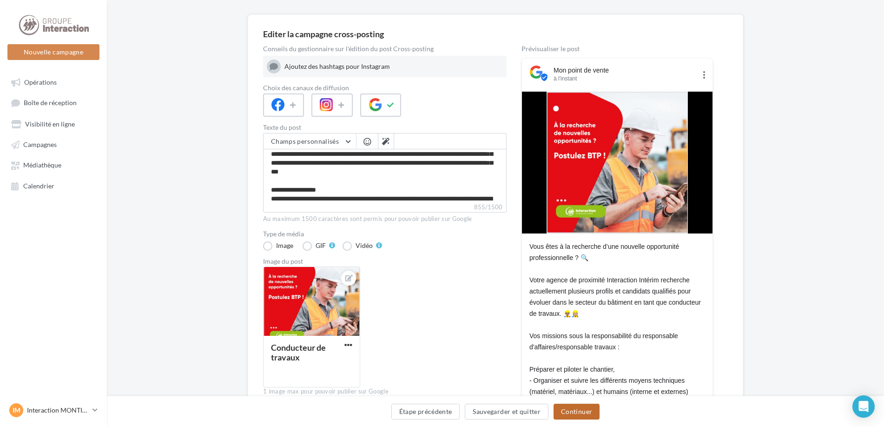
click at [586, 419] on button "Continuer" at bounding box center [576, 411] width 46 height 16
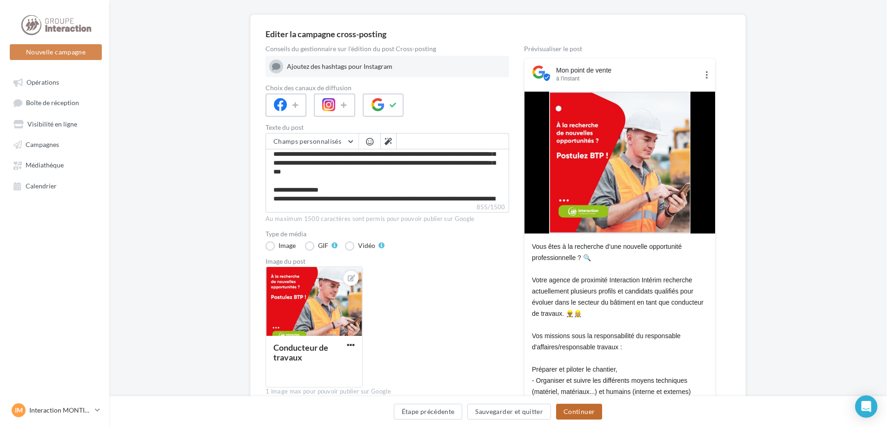
scroll to position [0, 0]
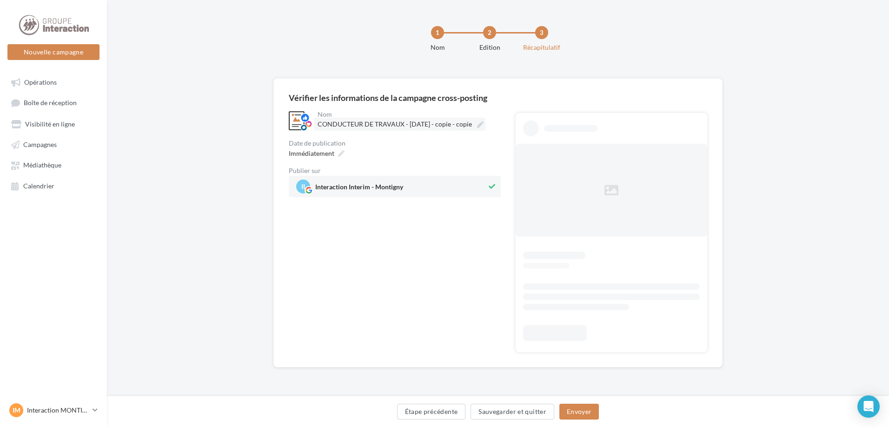
click at [383, 120] on span "CONDUCTEUR DE TRAVAUX - 20/08/2025 - copie - copie" at bounding box center [394, 124] width 154 height 8
click at [383, 120] on input "**********" at bounding box center [358, 126] width 82 height 16
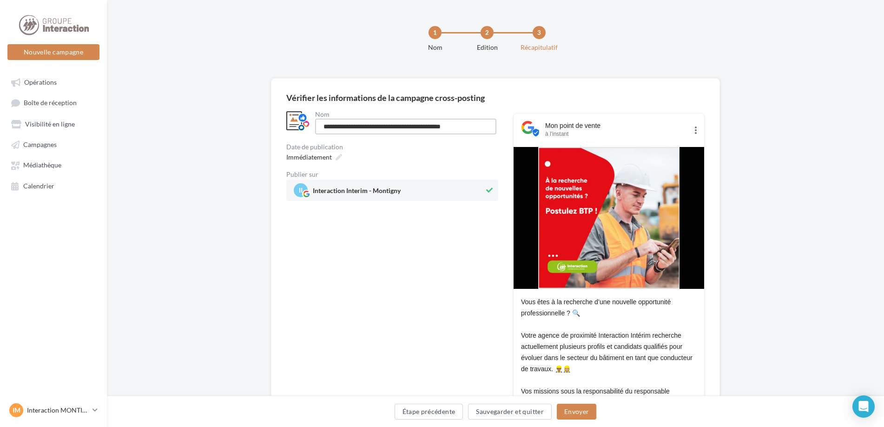
scroll to position [0, 1]
drag, startPoint x: 455, startPoint y: 128, endPoint x: 509, endPoint y: 128, distance: 54.4
click at [509, 128] on div "**********" at bounding box center [495, 345] width 418 height 473
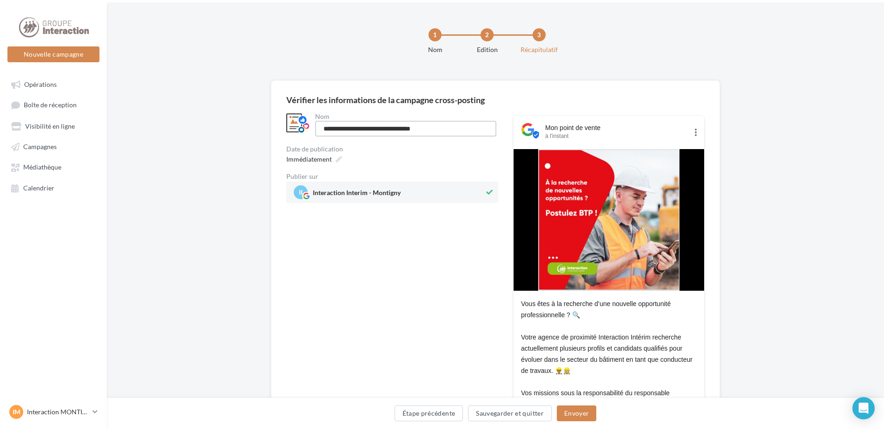
scroll to position [0, 0]
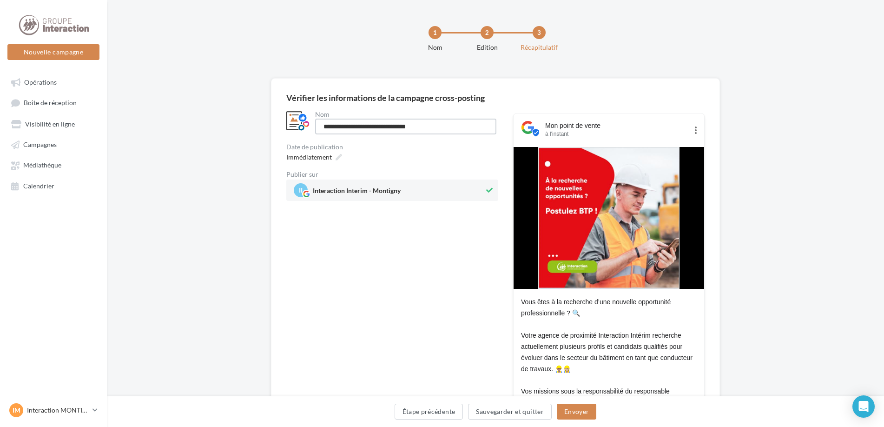
click at [421, 128] on input "**********" at bounding box center [405, 127] width 181 height 16
drag, startPoint x: 408, startPoint y: 126, endPoint x: 330, endPoint y: 127, distance: 77.6
click at [330, 127] on input "**********" at bounding box center [405, 127] width 181 height 16
type input "**********"
click at [584, 408] on button "Envoyer" at bounding box center [577, 411] width 40 height 16
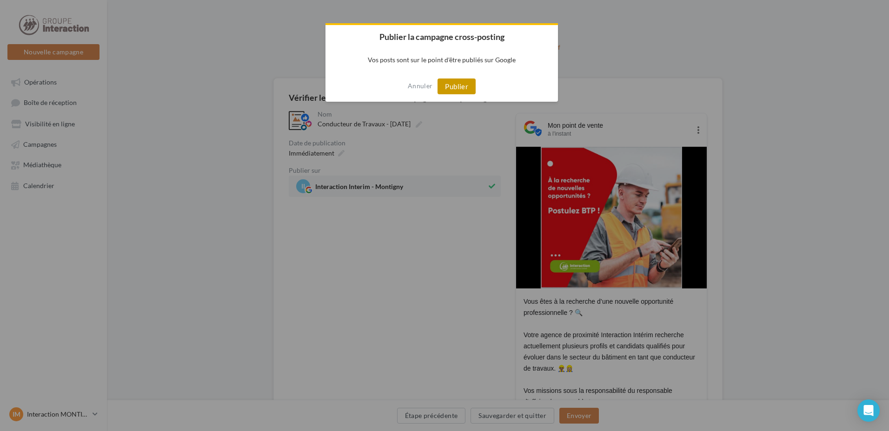
click at [458, 89] on button "Publier" at bounding box center [456, 87] width 38 height 16
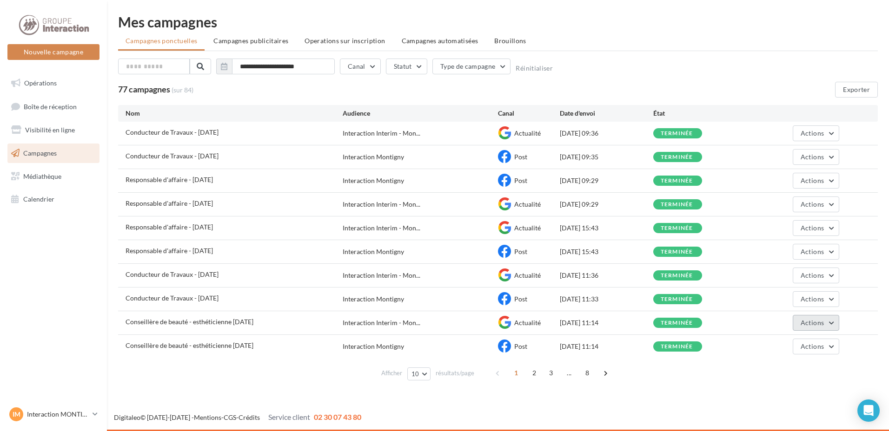
click at [803, 326] on span "Actions" at bounding box center [811, 323] width 23 height 8
click at [769, 396] on button "Dupliquer" at bounding box center [792, 393] width 93 height 24
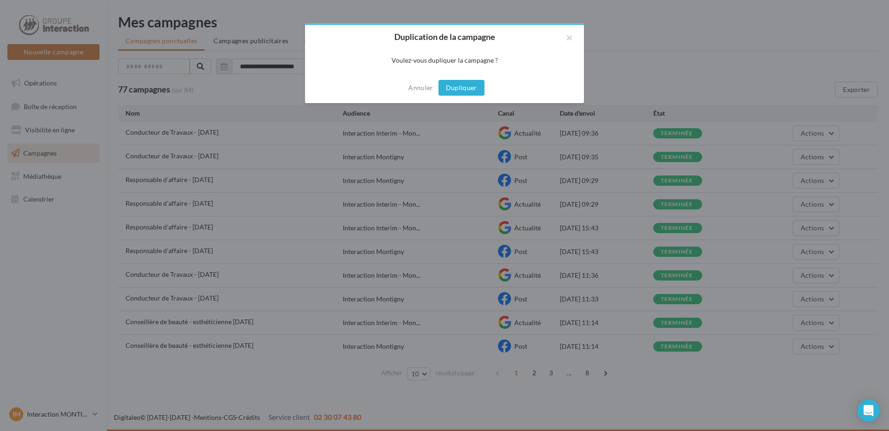
click at [464, 87] on button "Dupliquer" at bounding box center [461, 88] width 46 height 16
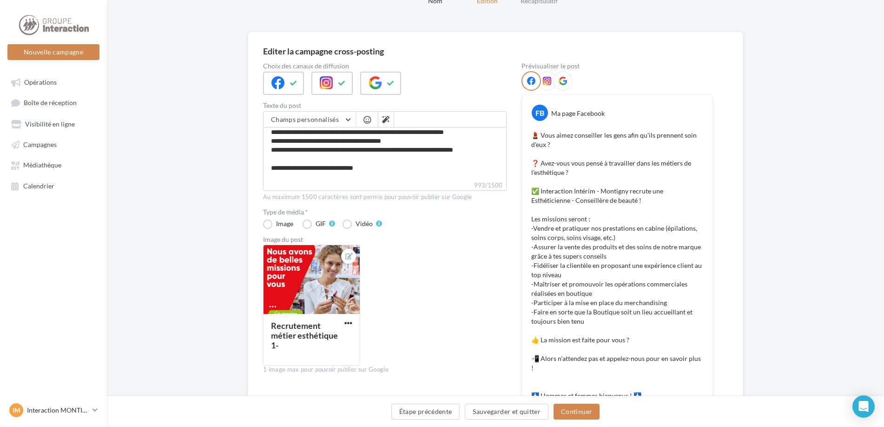
scroll to position [93, 0]
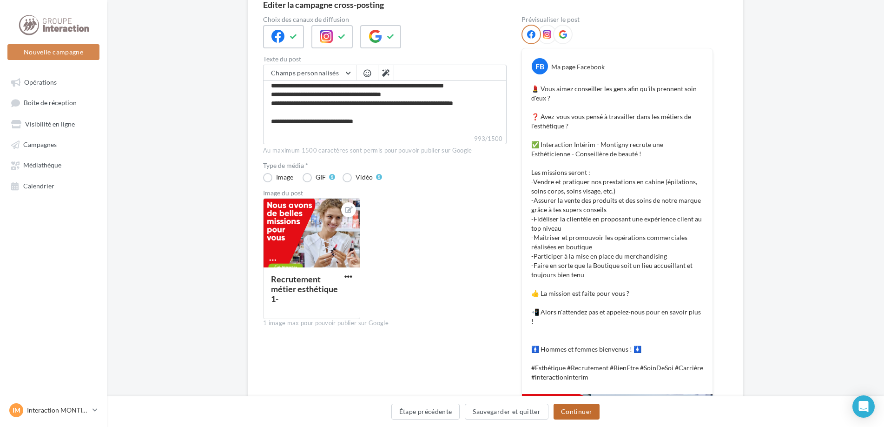
click at [580, 410] on button "Continuer" at bounding box center [576, 411] width 46 height 16
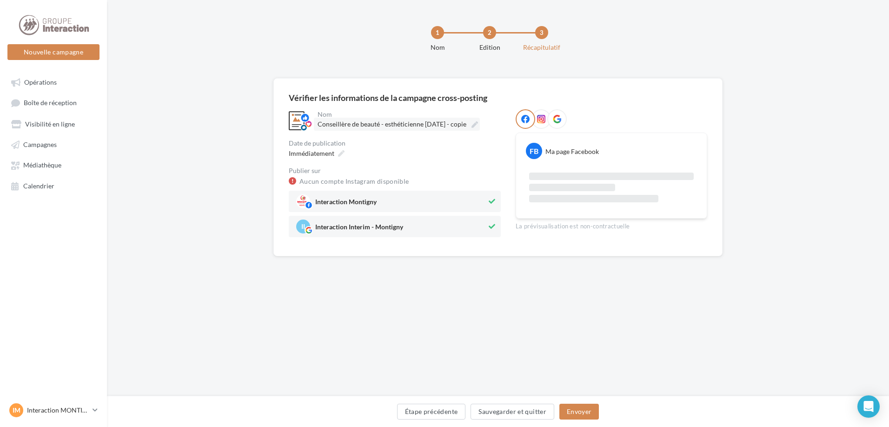
click at [465, 123] on span "Conseillère de beauté - esthéticienne 20/08/2025 - copie" at bounding box center [391, 124] width 149 height 8
click at [399, 123] on input "**********" at bounding box center [358, 126] width 82 height 16
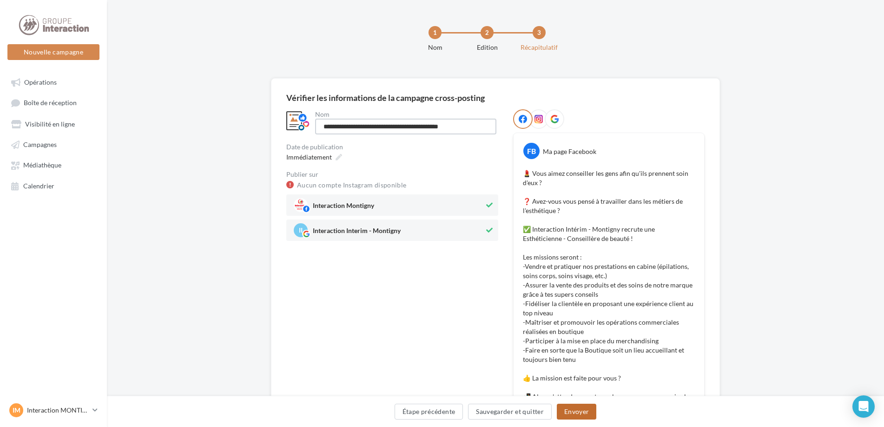
type input "**********"
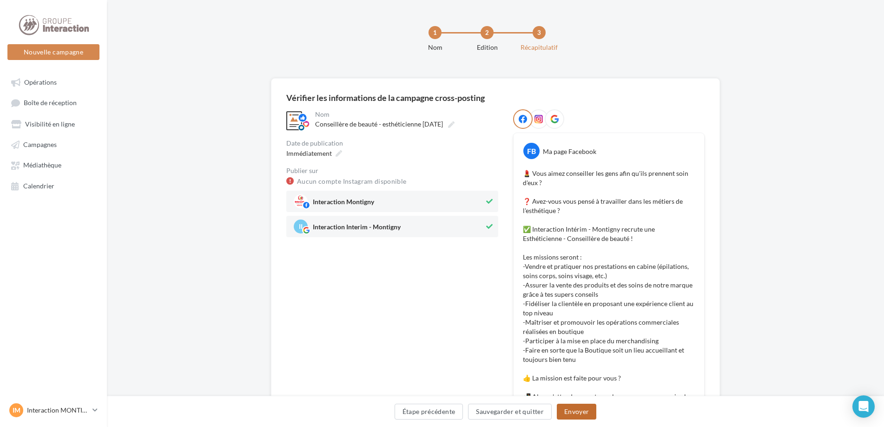
click at [582, 409] on button "Envoyer" at bounding box center [577, 411] width 40 height 16
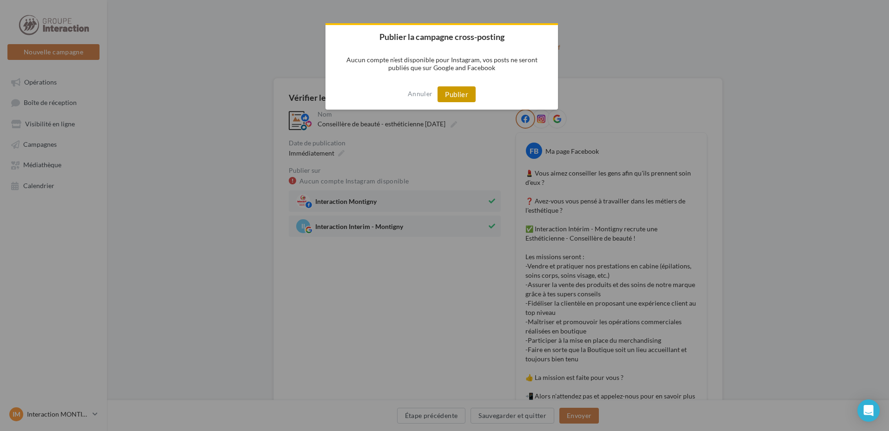
click at [449, 91] on button "Publier" at bounding box center [456, 94] width 38 height 16
